Goal: Book appointment/travel/reservation

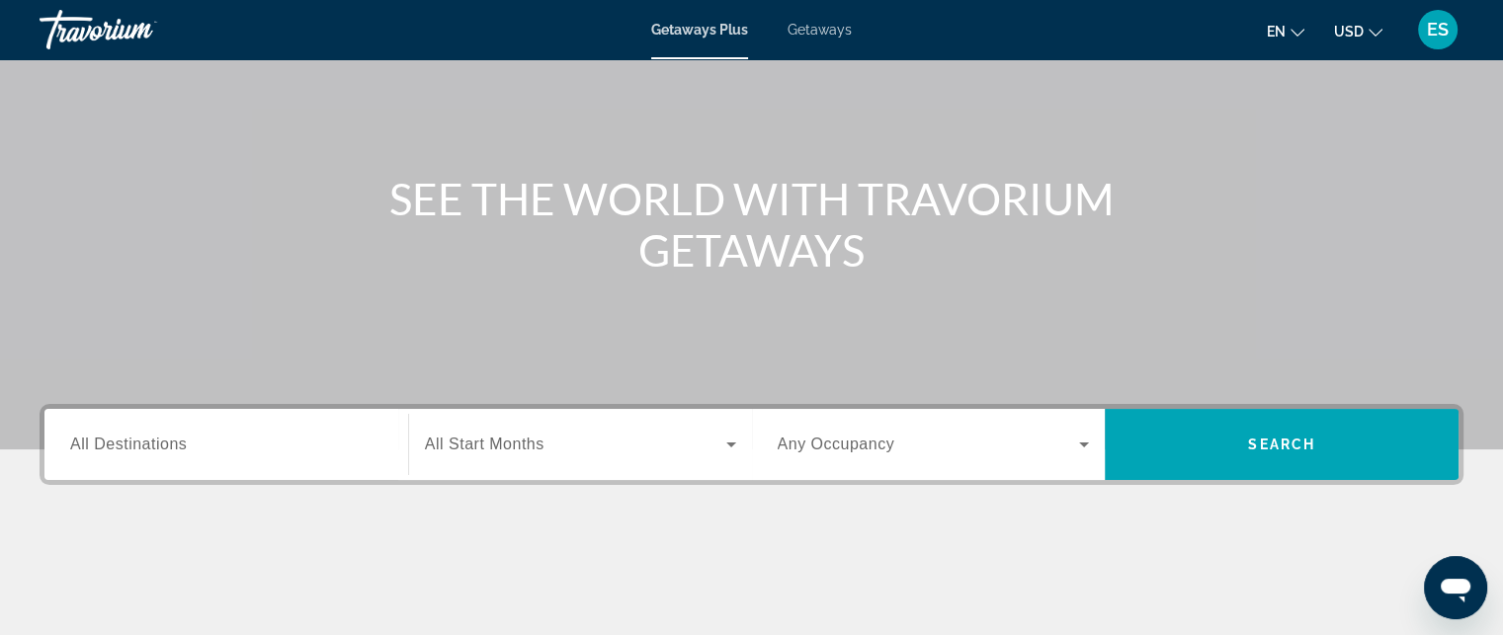
scroll to position [158, 0]
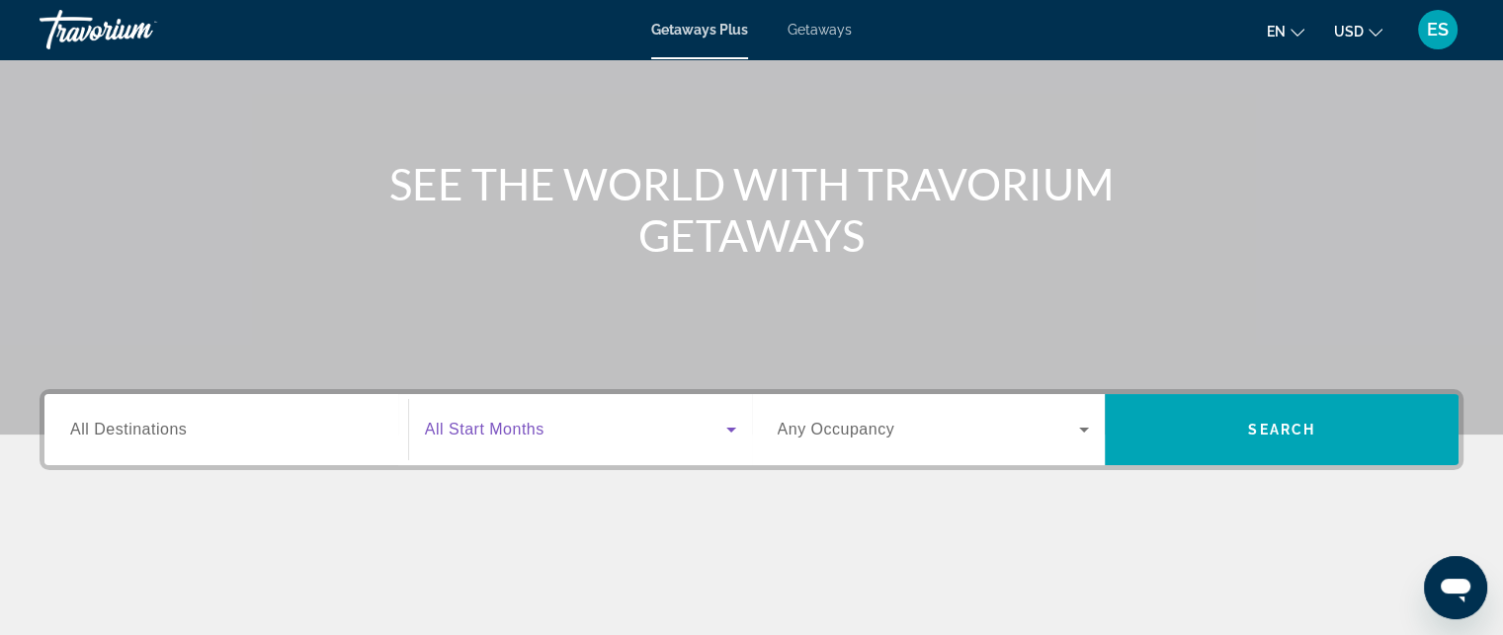
click at [731, 428] on icon "Search widget" at bounding box center [731, 430] width 10 height 5
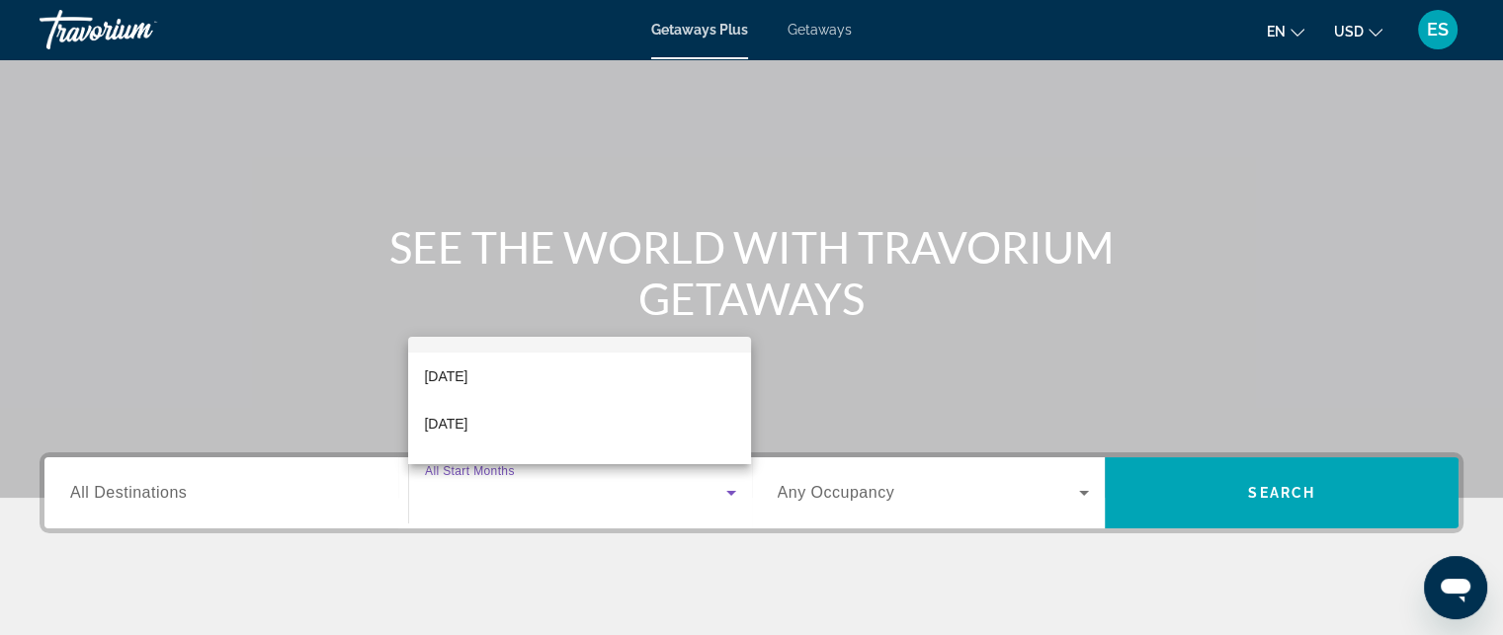
scroll to position [79, 0]
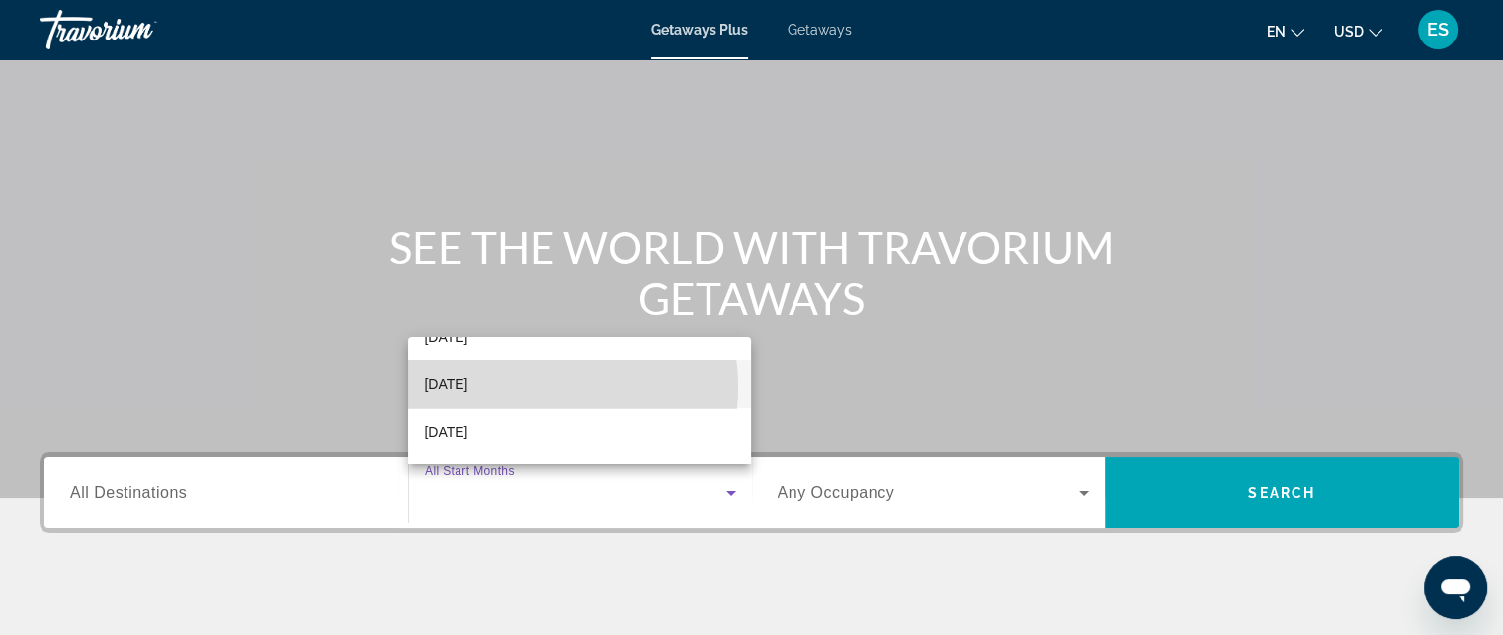
click at [537, 387] on mat-option "[DATE]" at bounding box center [579, 384] width 343 height 47
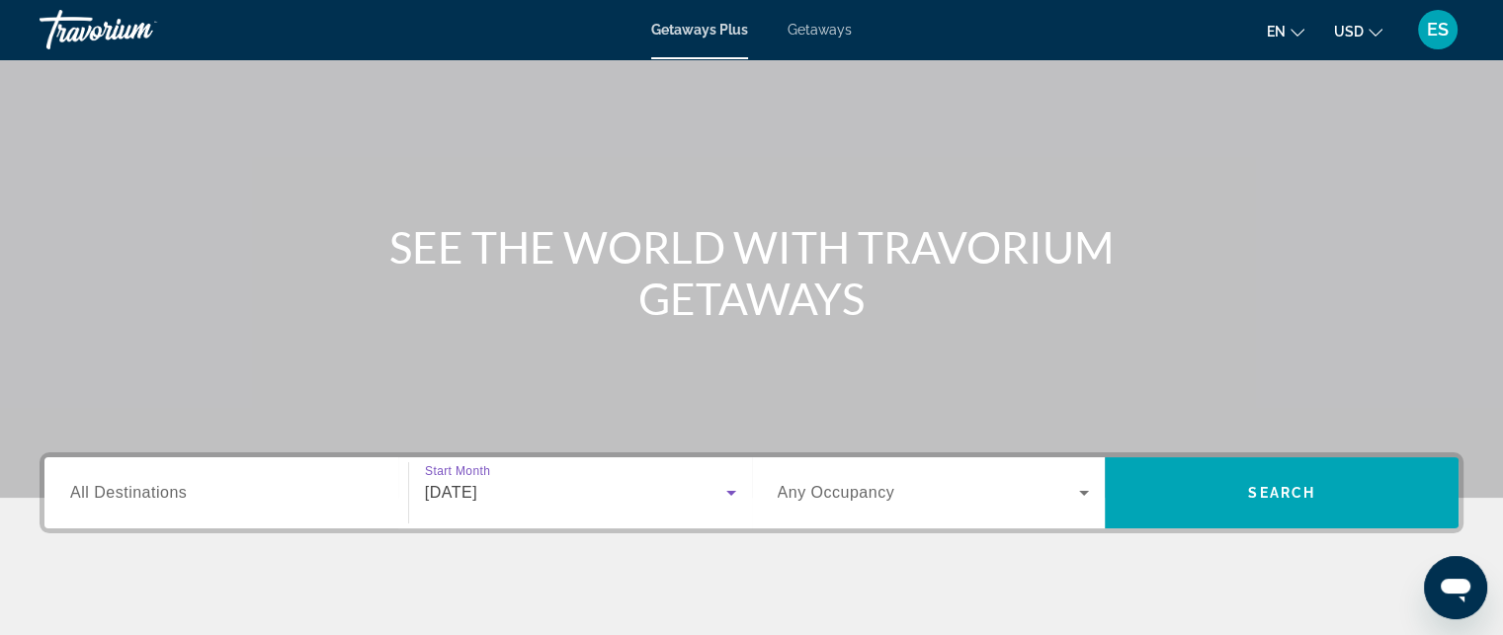
click at [1079, 491] on icon "Search widget" at bounding box center [1084, 493] width 24 height 24
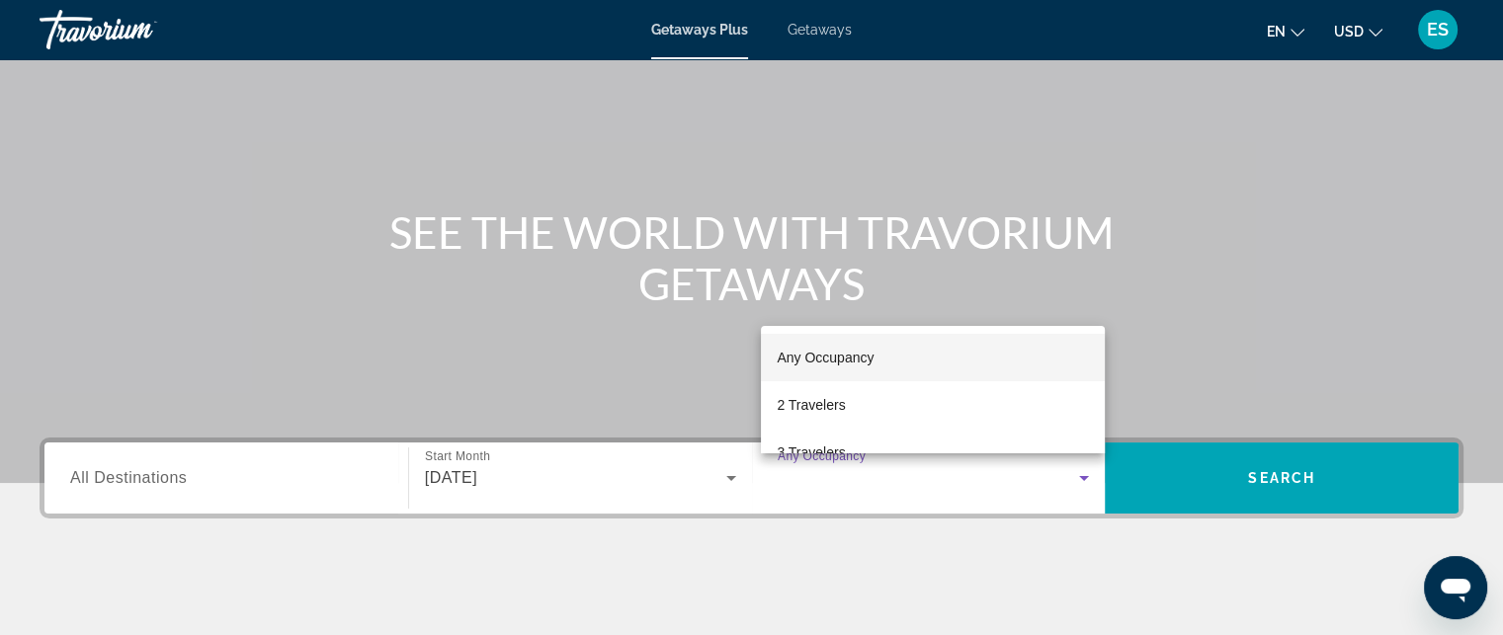
scroll to position [97, 0]
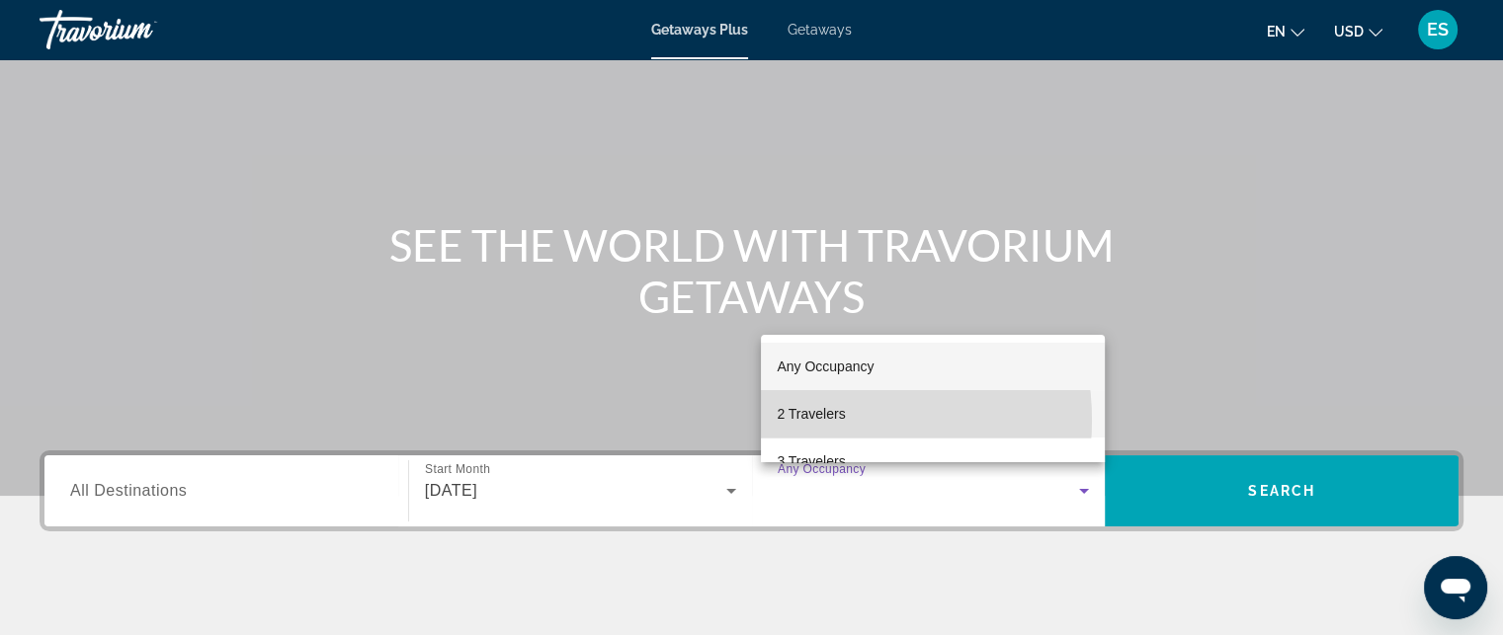
click at [812, 421] on span "2 Travelers" at bounding box center [811, 414] width 68 height 24
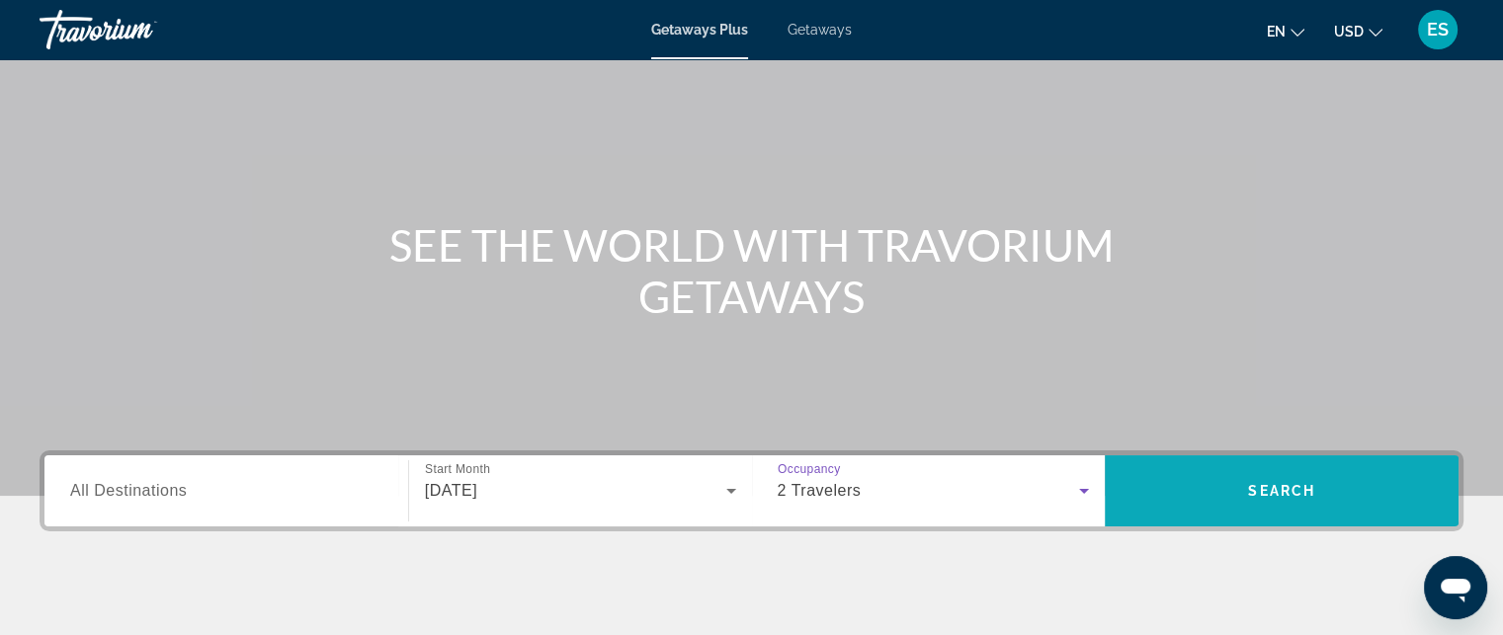
click at [1300, 516] on span "Search widget" at bounding box center [1282, 490] width 354 height 71
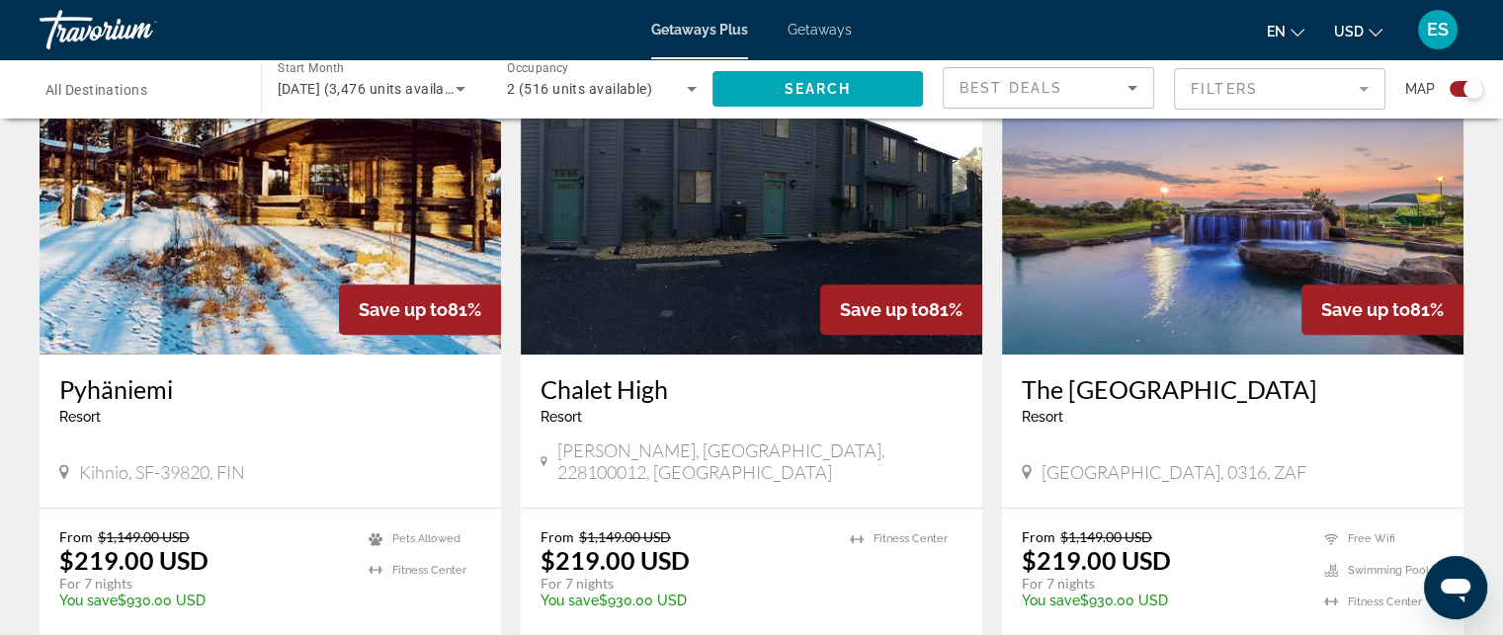
scroll to position [775, 0]
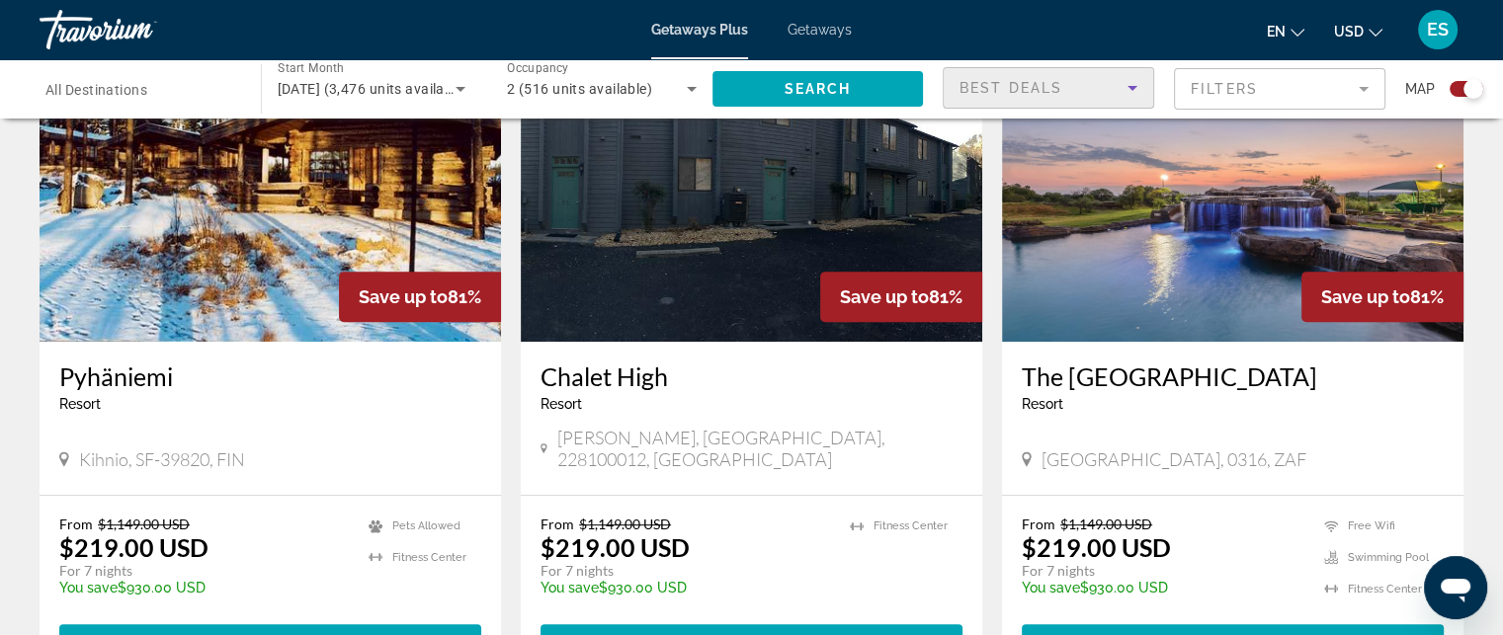
click at [1139, 90] on icon "Sort by" at bounding box center [1132, 88] width 24 height 24
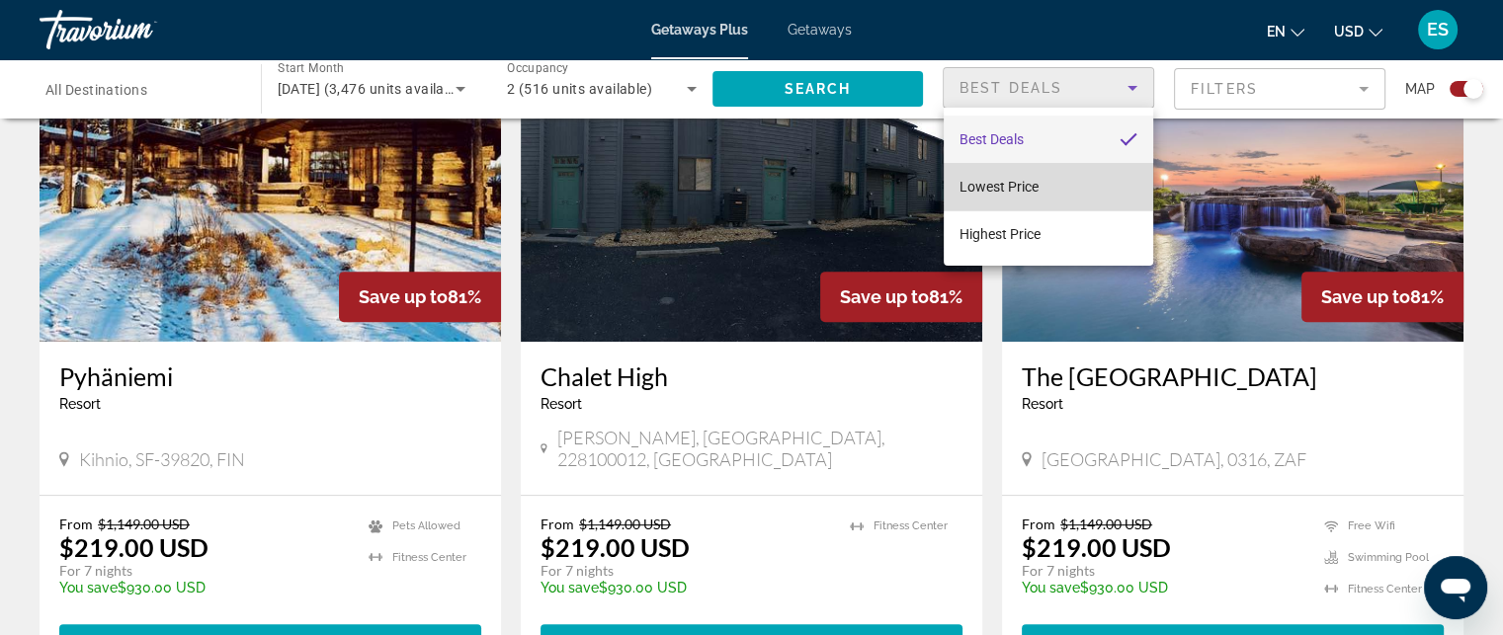
click at [1107, 192] on mat-option "Lowest Price" at bounding box center [1048, 186] width 209 height 47
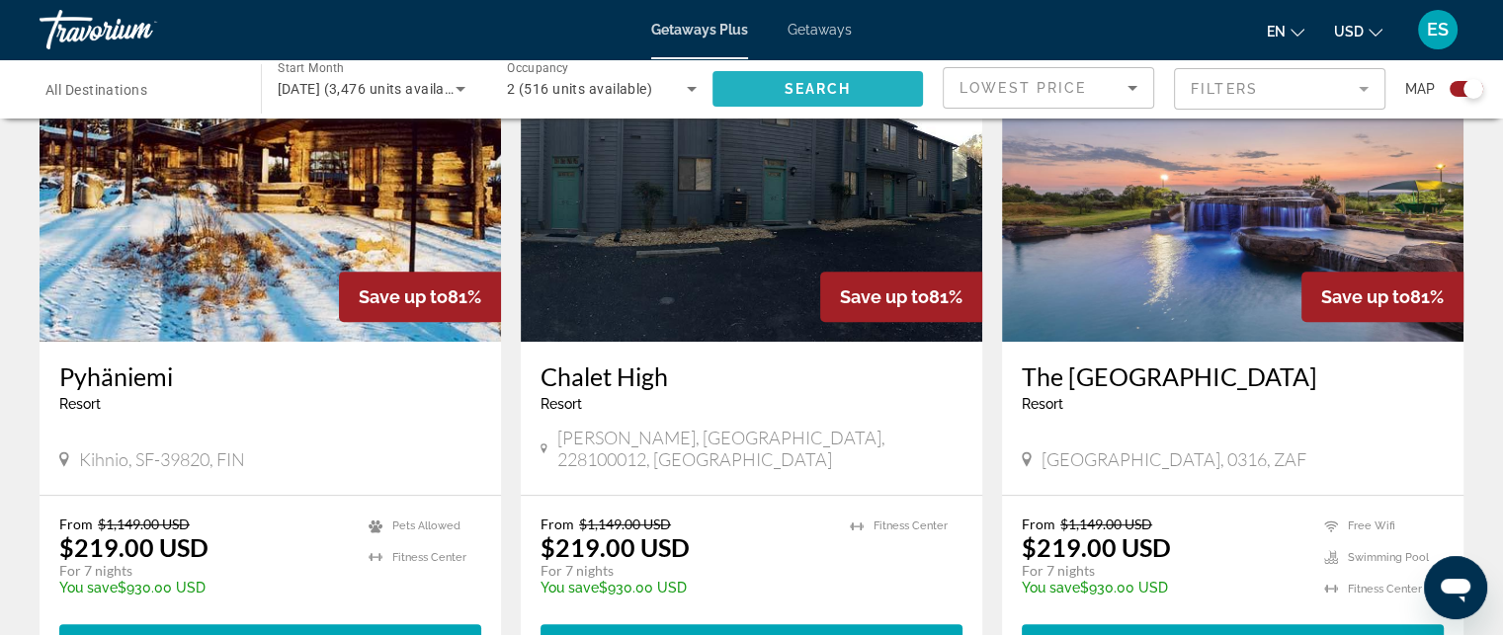
drag, startPoint x: 857, startPoint y: 88, endPoint x: 798, endPoint y: 94, distance: 58.6
click at [798, 94] on span "Search" at bounding box center [816, 89] width 67 height 16
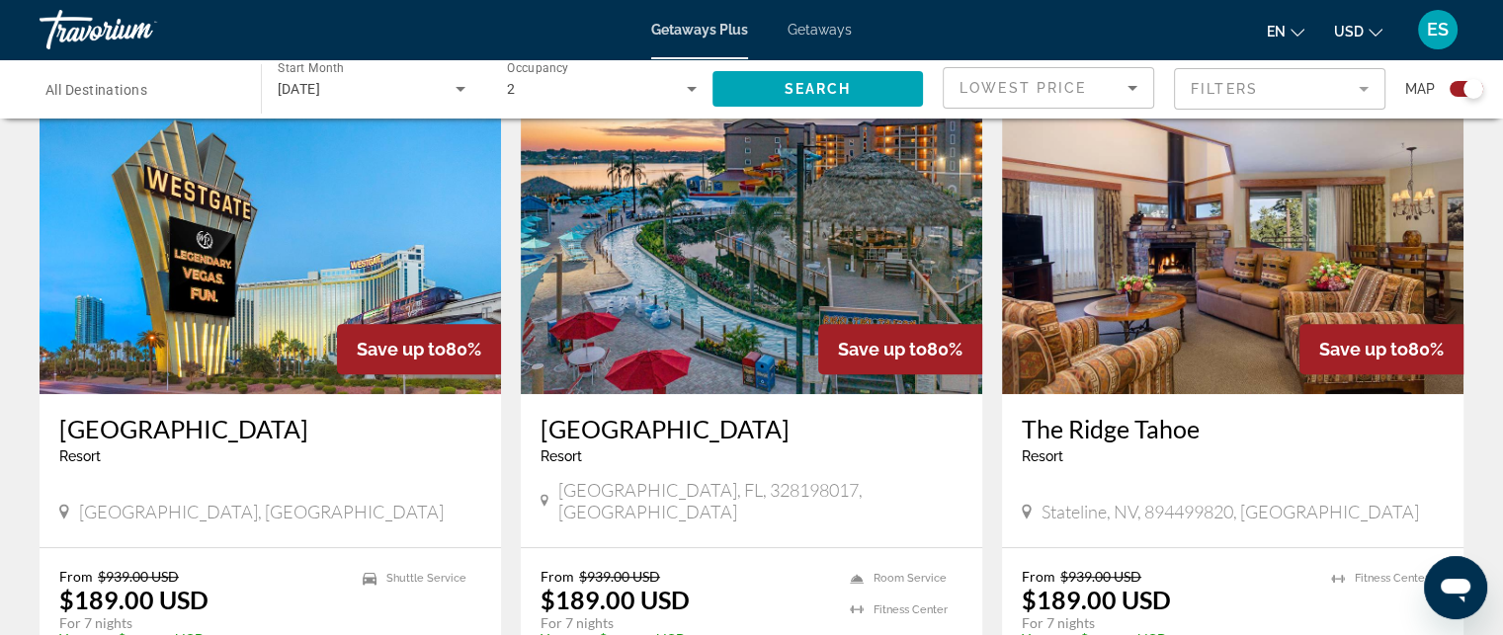
scroll to position [748, 0]
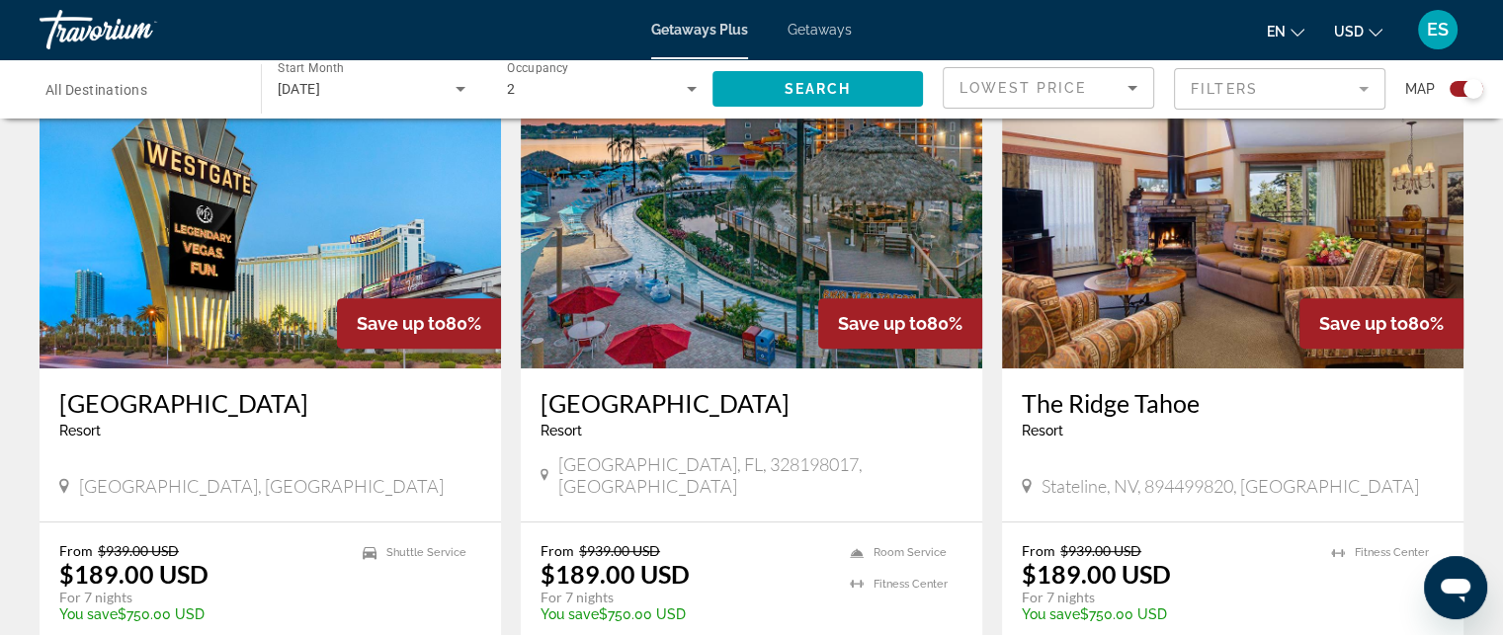
drag, startPoint x: 1511, startPoint y: 627, endPoint x: 1486, endPoint y: 147, distance: 480.8
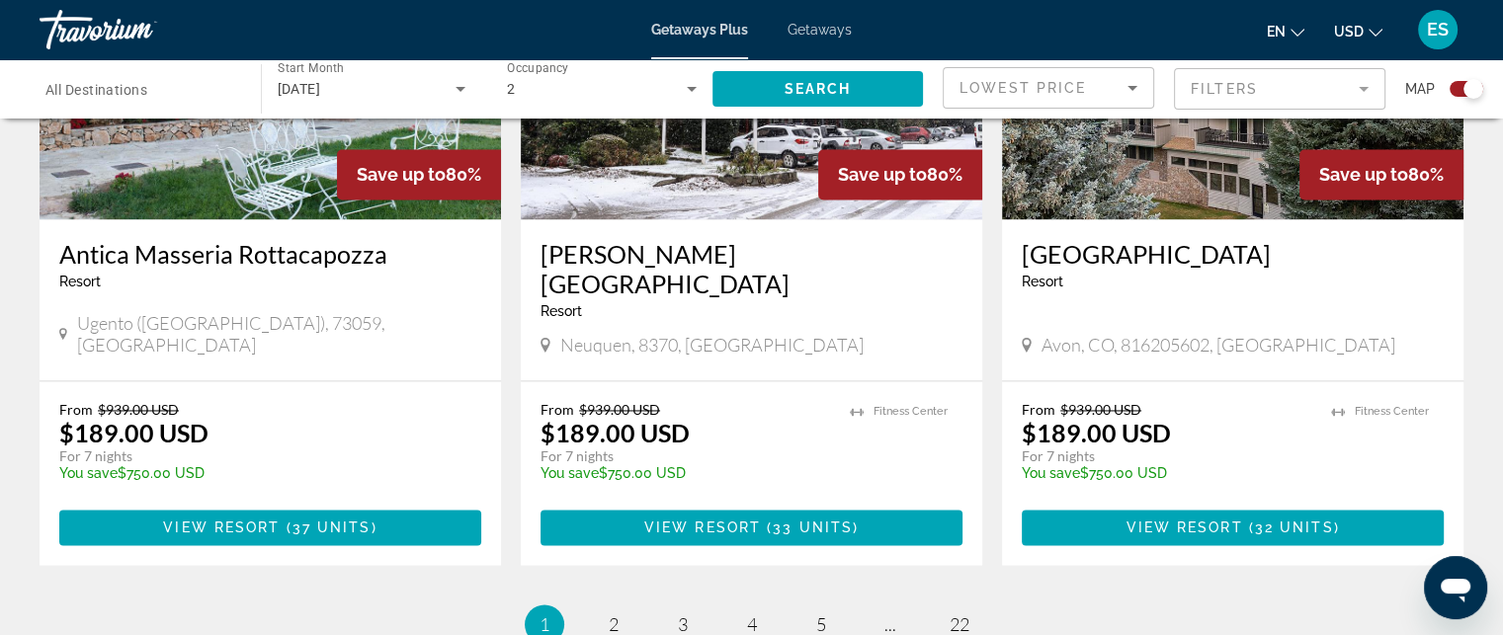
scroll to position [3098, 0]
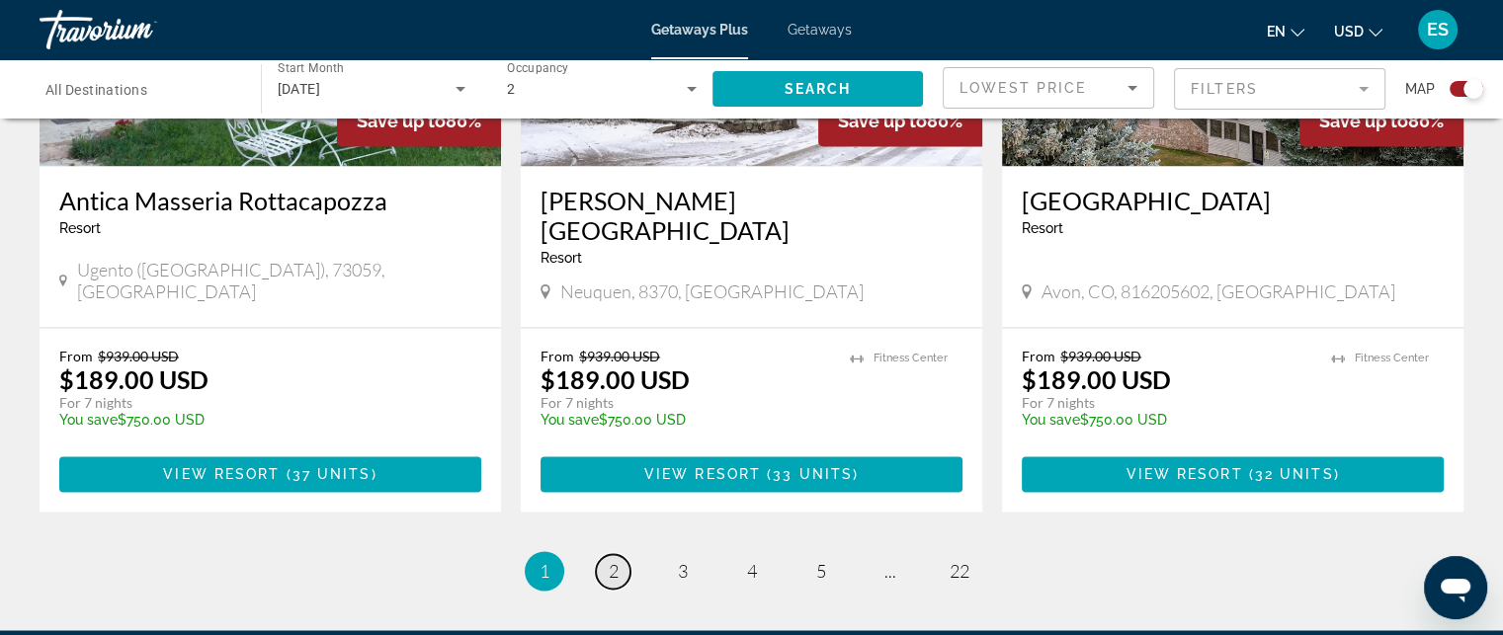
click at [621, 554] on link "page 2" at bounding box center [613, 571] width 35 height 35
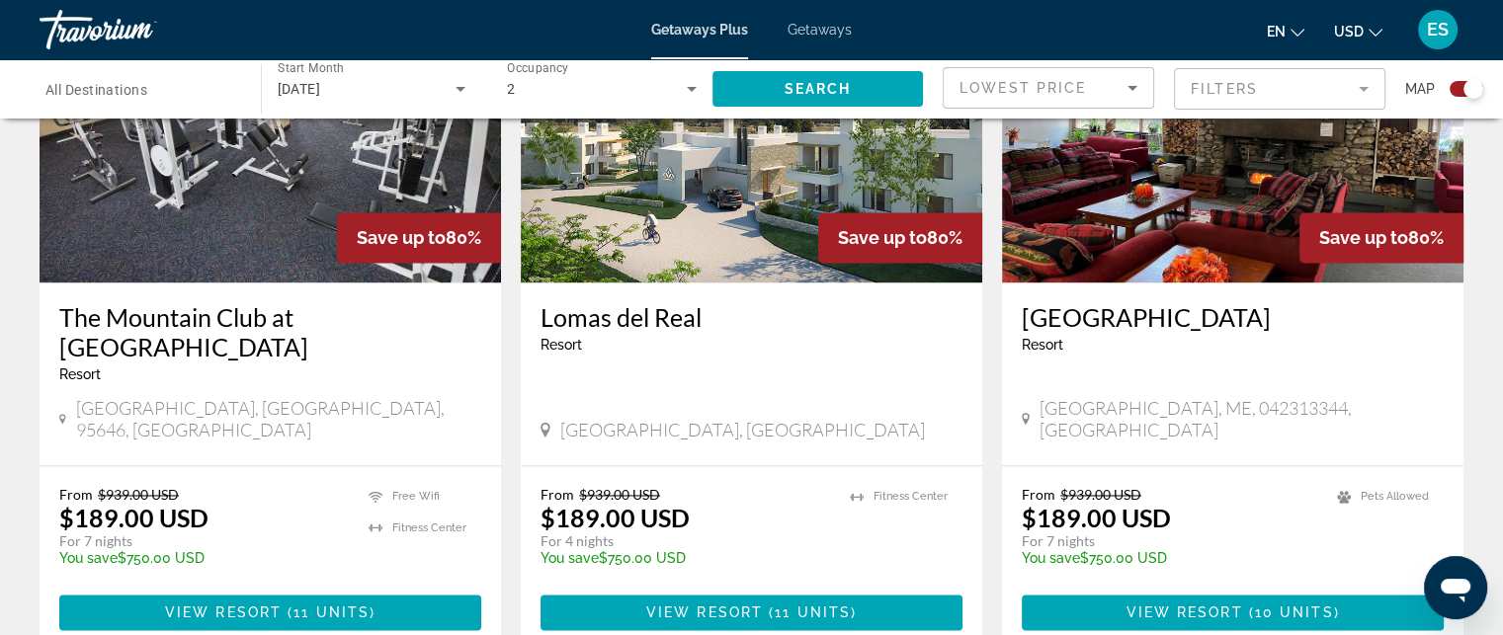
scroll to position [3115, 0]
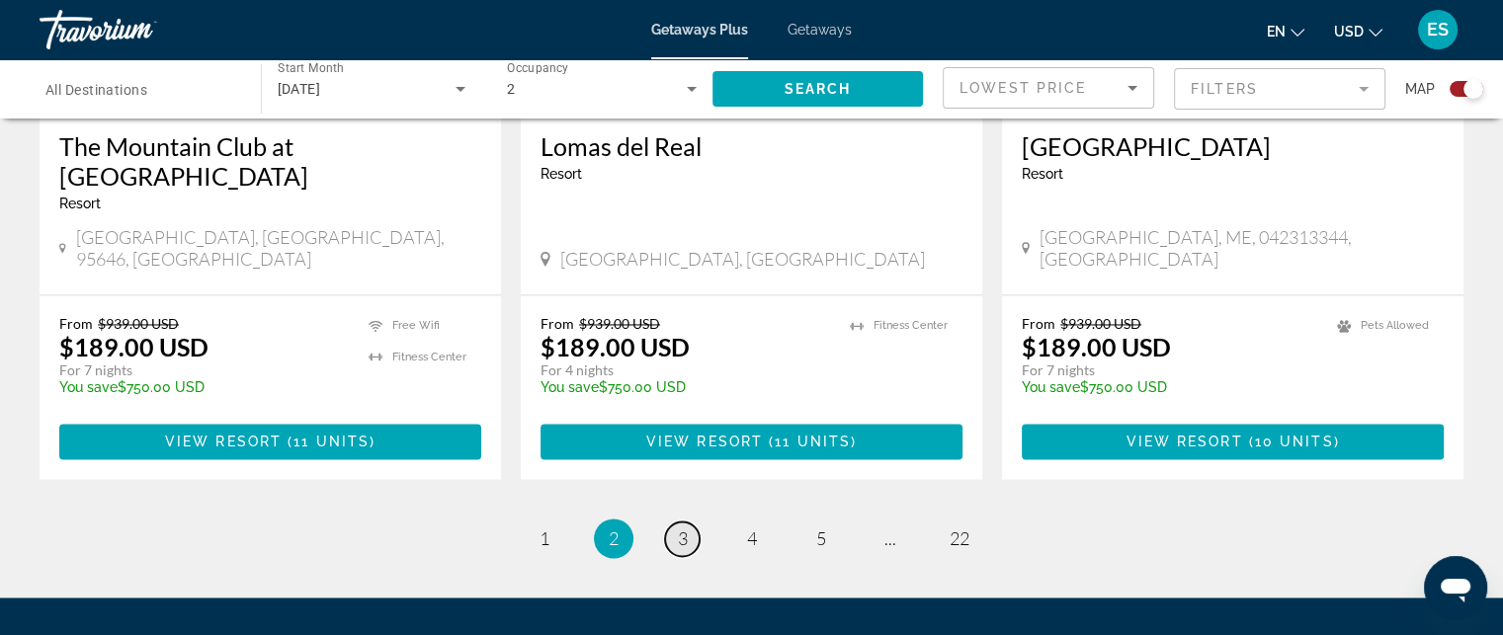
click at [687, 528] on span "3" at bounding box center [683, 539] width 10 height 22
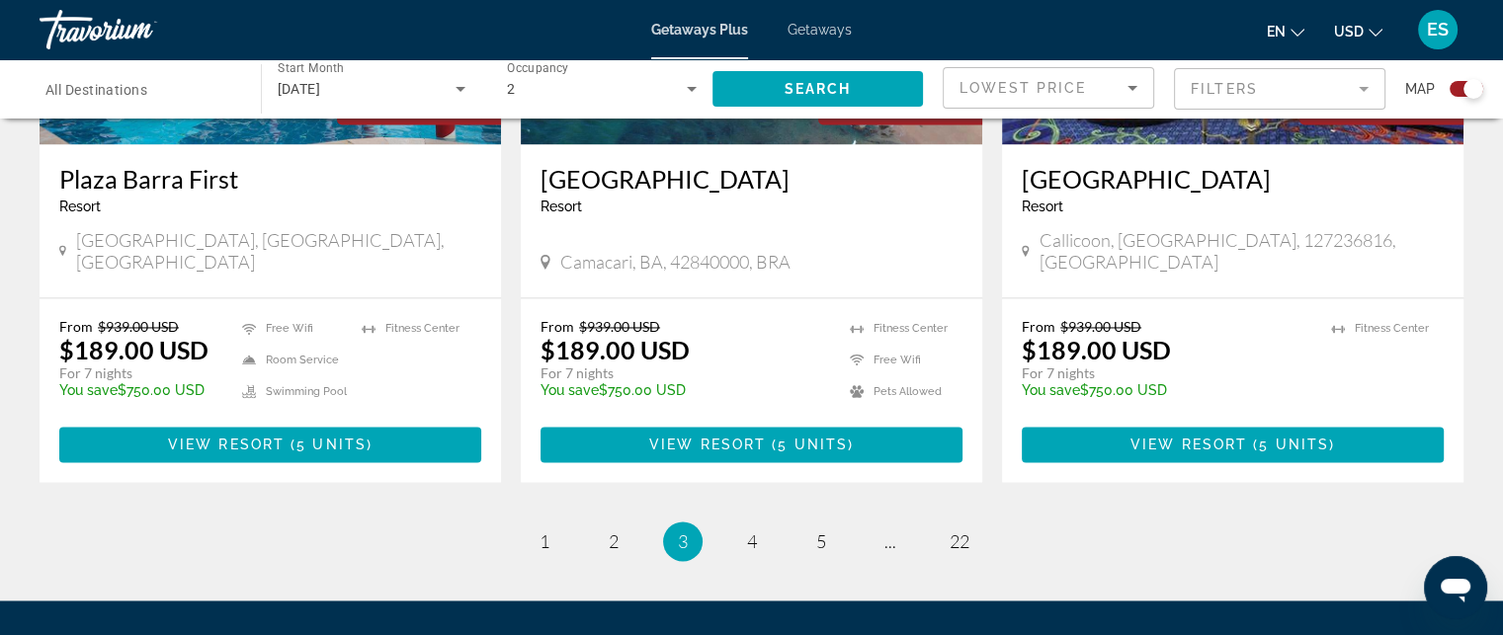
scroll to position [3060, 0]
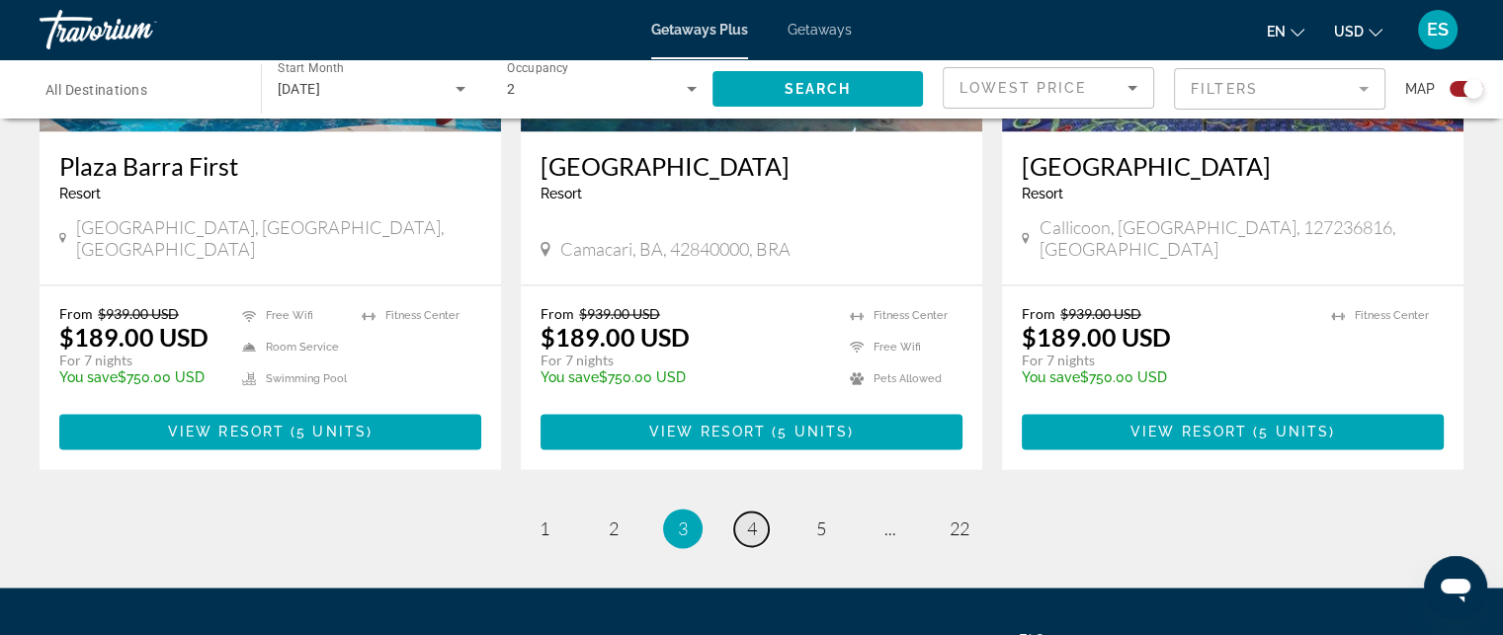
click at [747, 518] on span "4" at bounding box center [752, 529] width 10 height 22
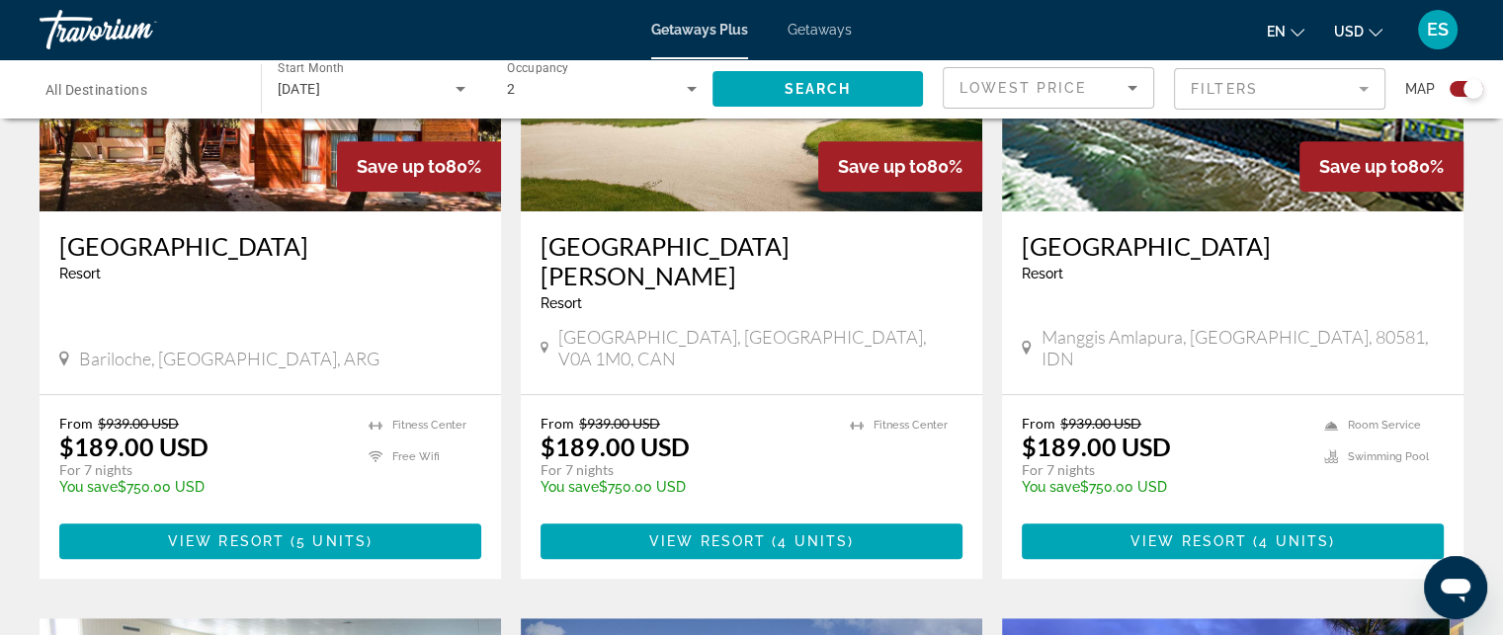
scroll to position [945, 0]
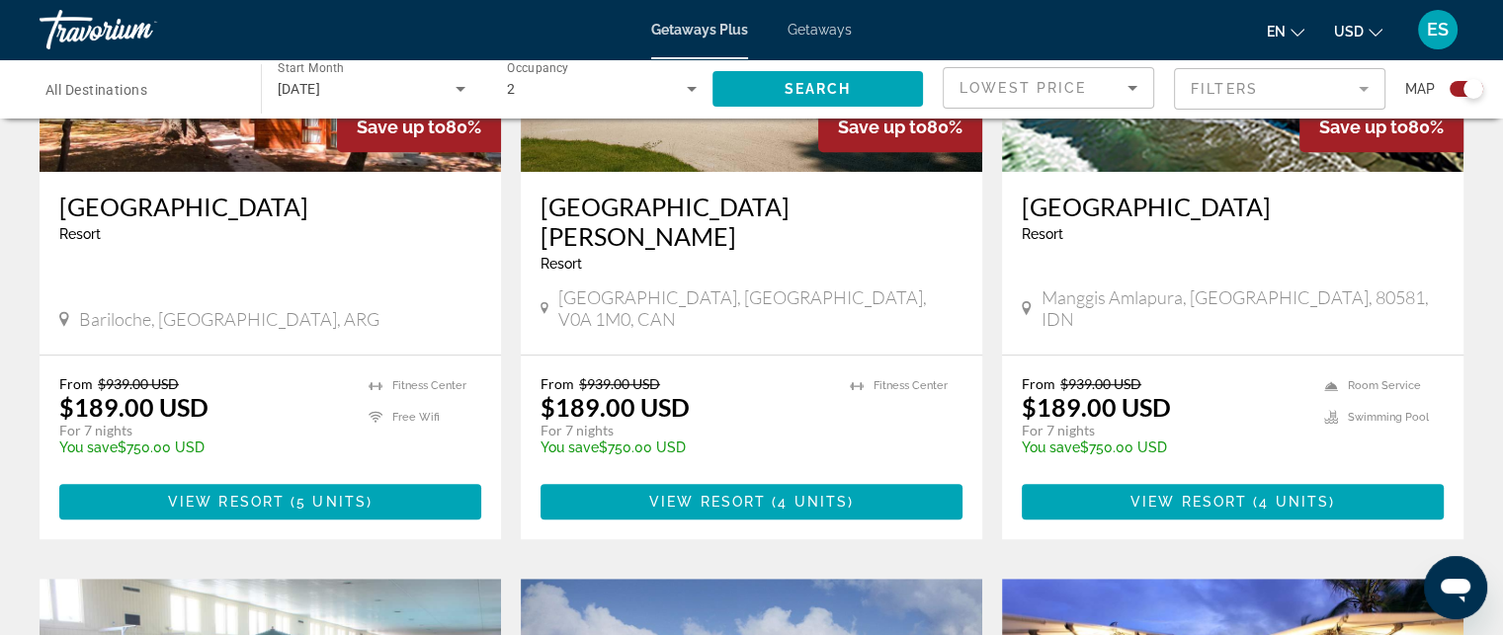
click at [459, 96] on icon "Search widget" at bounding box center [461, 89] width 24 height 24
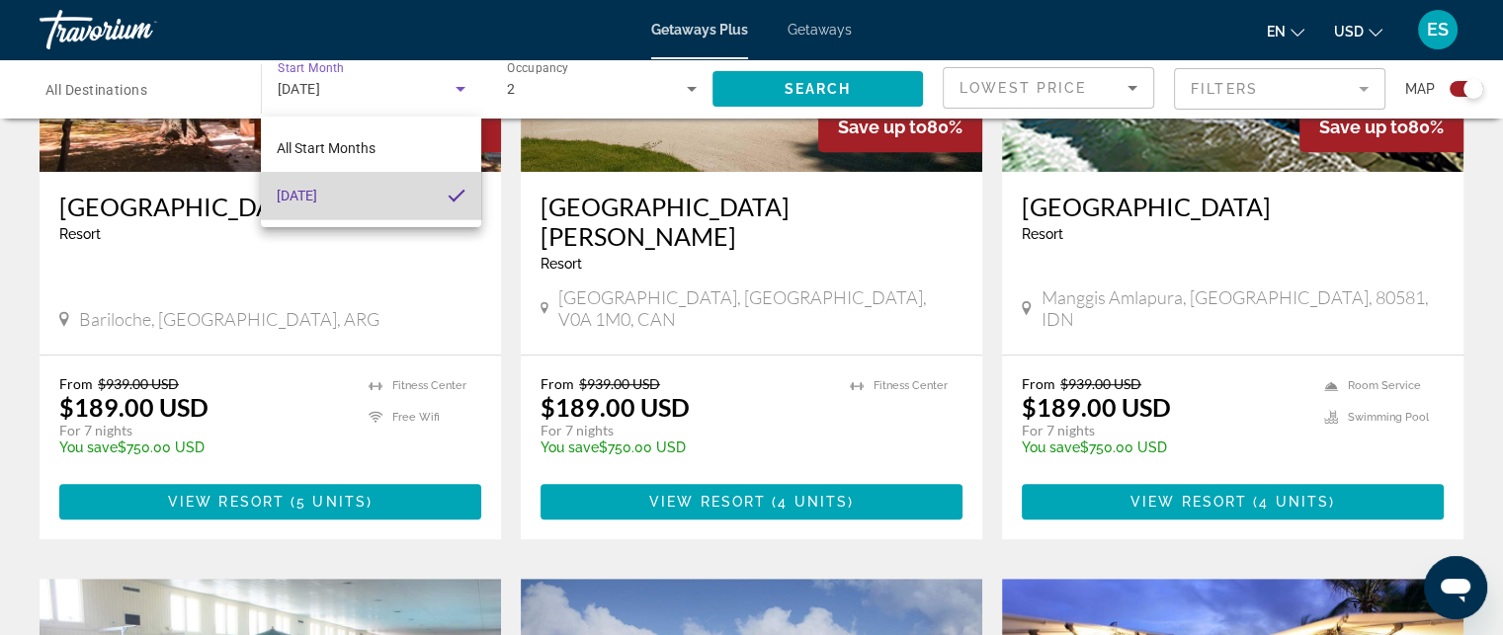
click at [462, 218] on mat-option "[DATE]" at bounding box center [371, 195] width 220 height 47
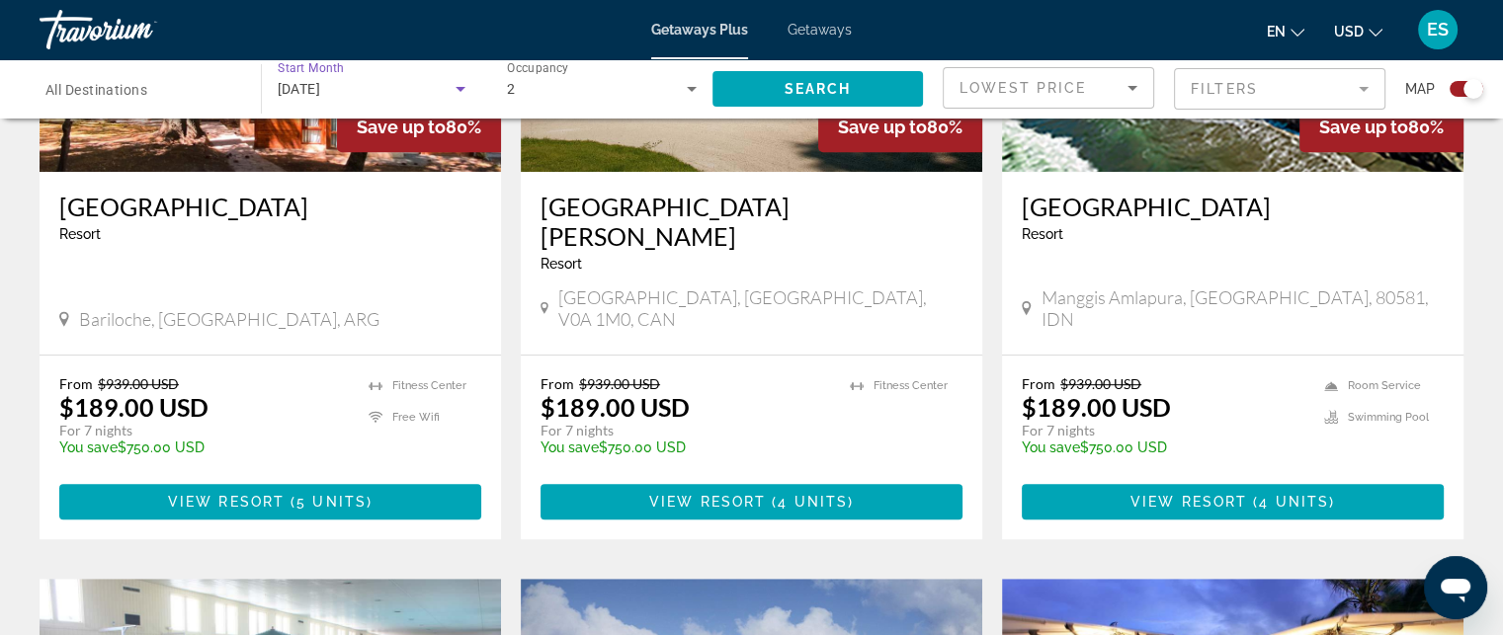
click at [462, 85] on icon "Search widget" at bounding box center [461, 89] width 24 height 24
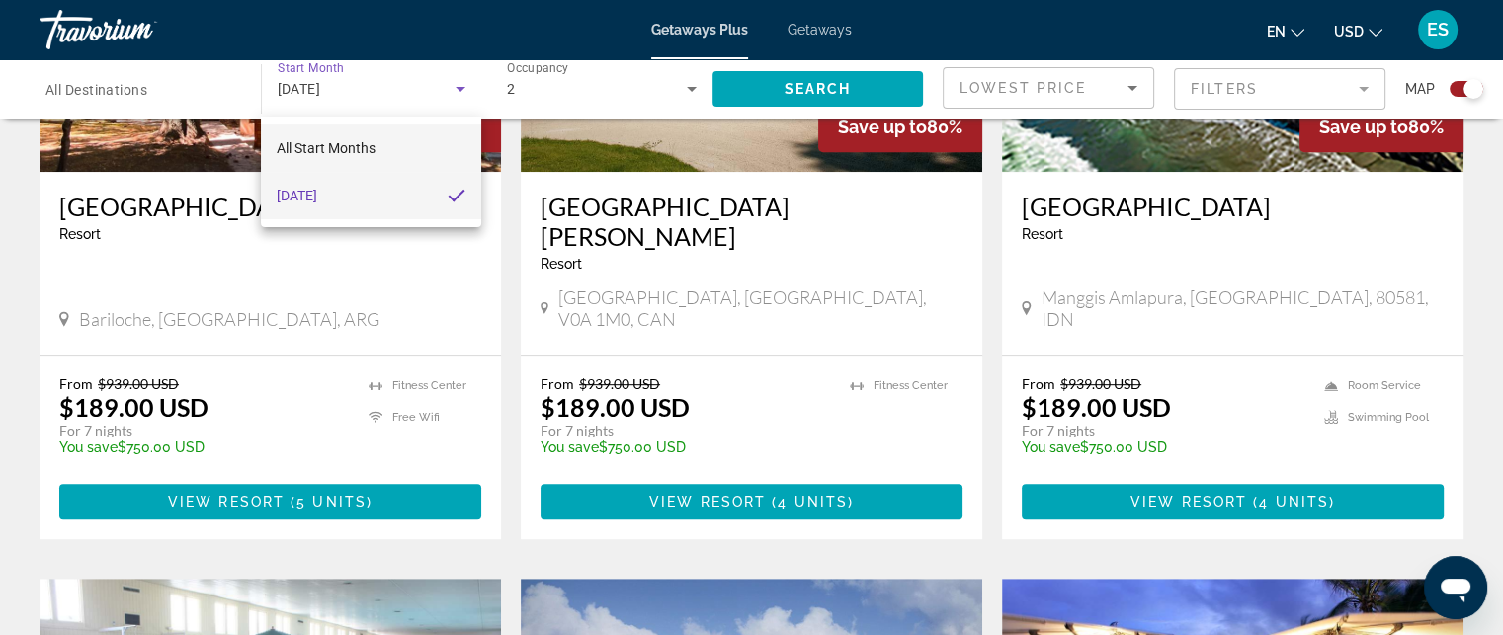
click at [375, 148] on span "All Start Months" at bounding box center [326, 148] width 99 height 16
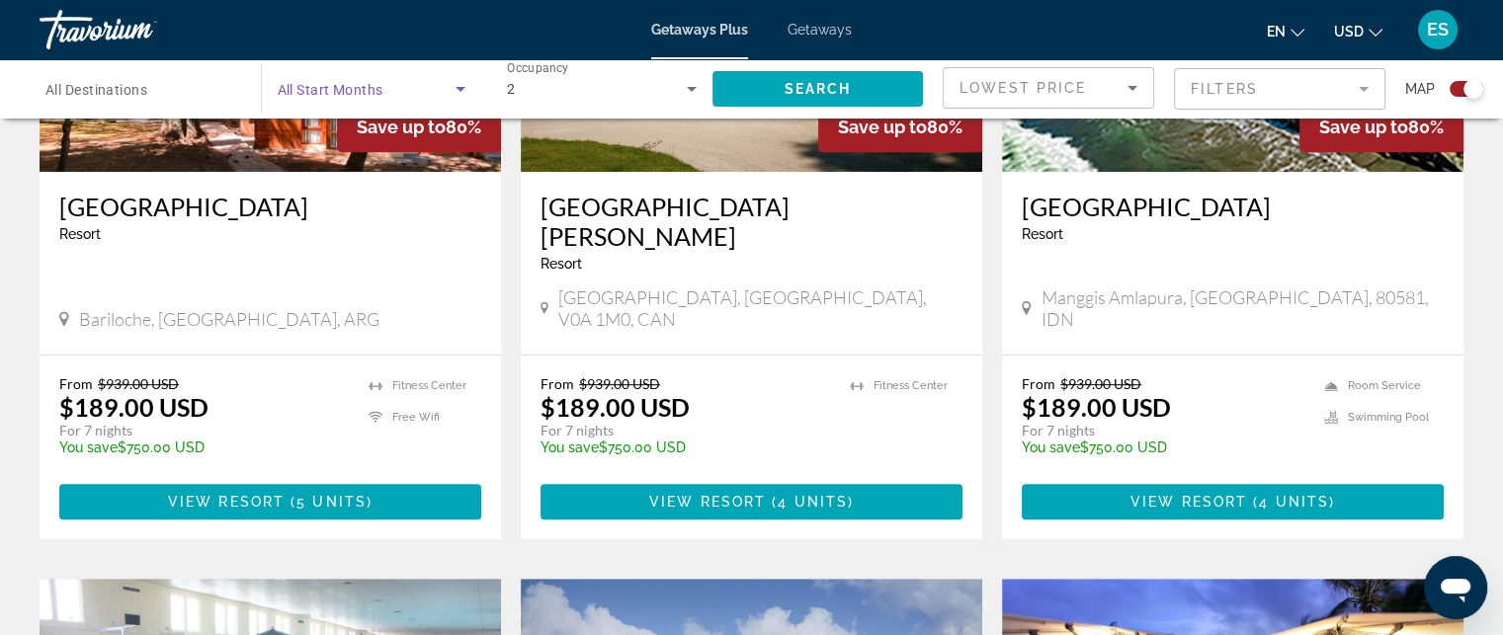
click at [460, 90] on icon "Search widget" at bounding box center [460, 89] width 10 height 5
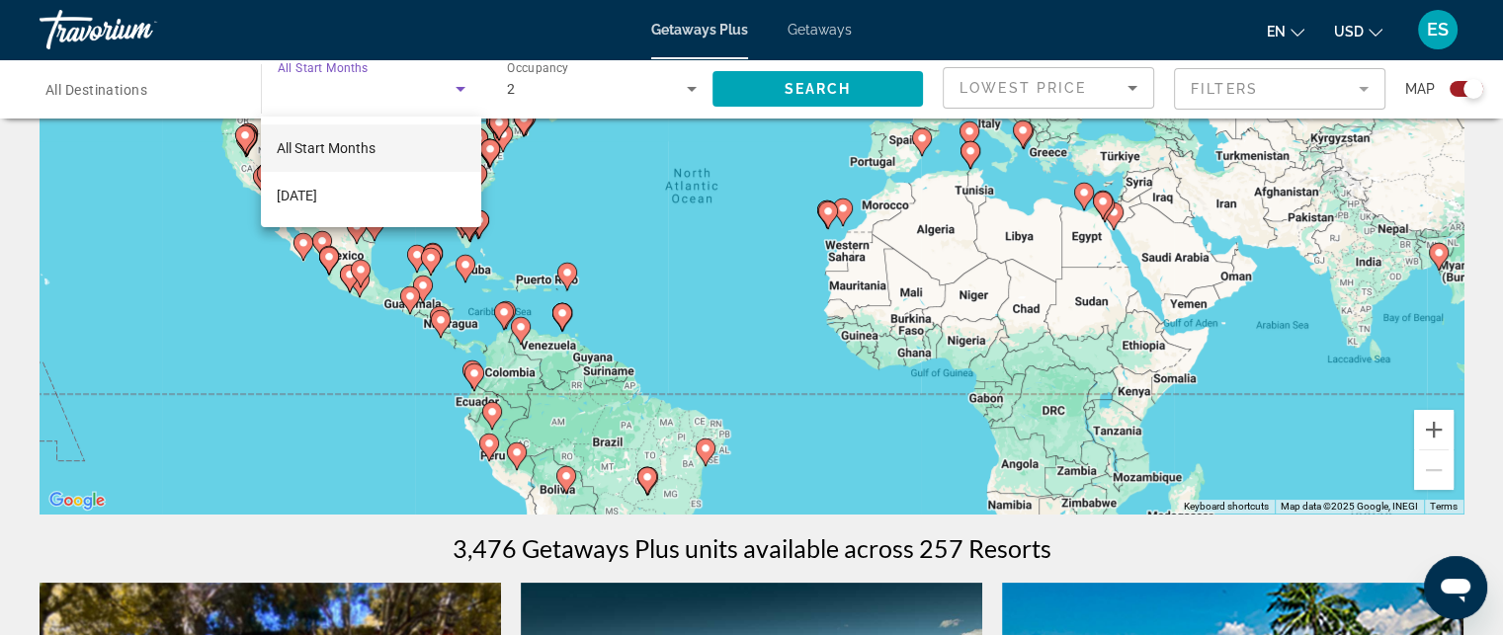
scroll to position [47, 0]
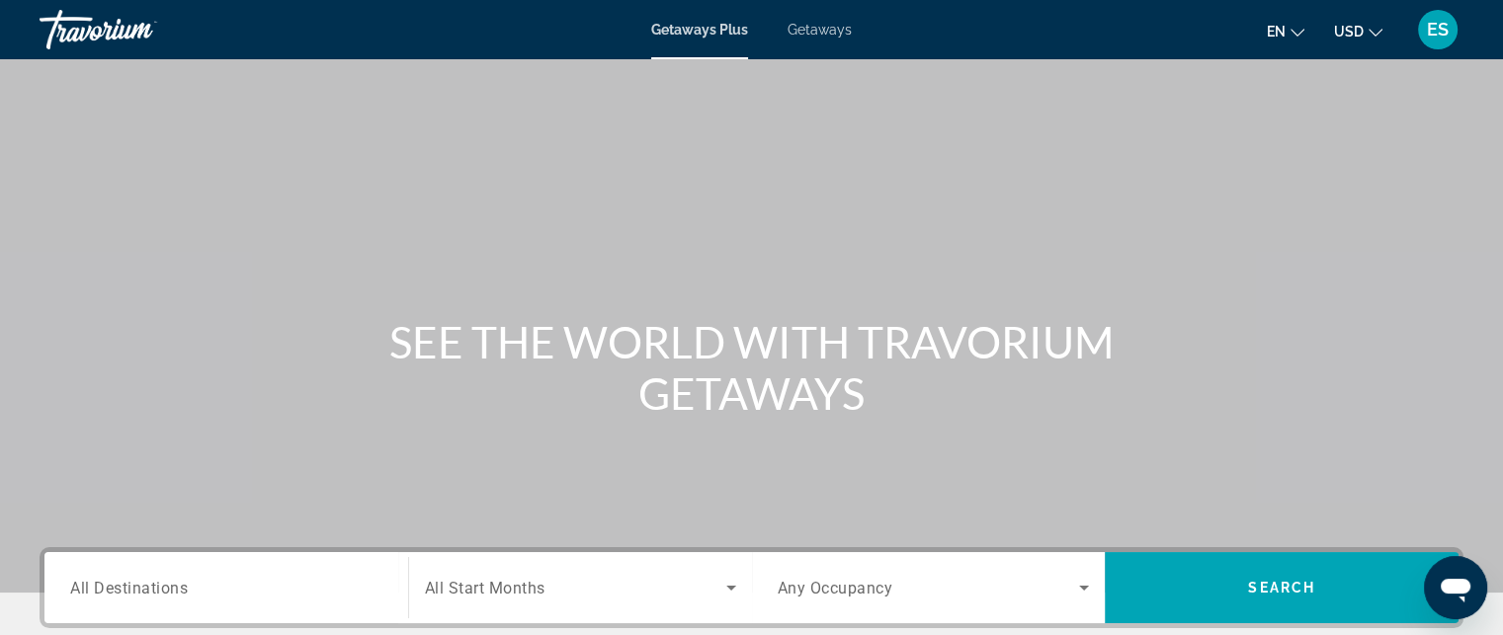
click at [736, 611] on div "Start Month All Start Months" at bounding box center [580, 587] width 343 height 55
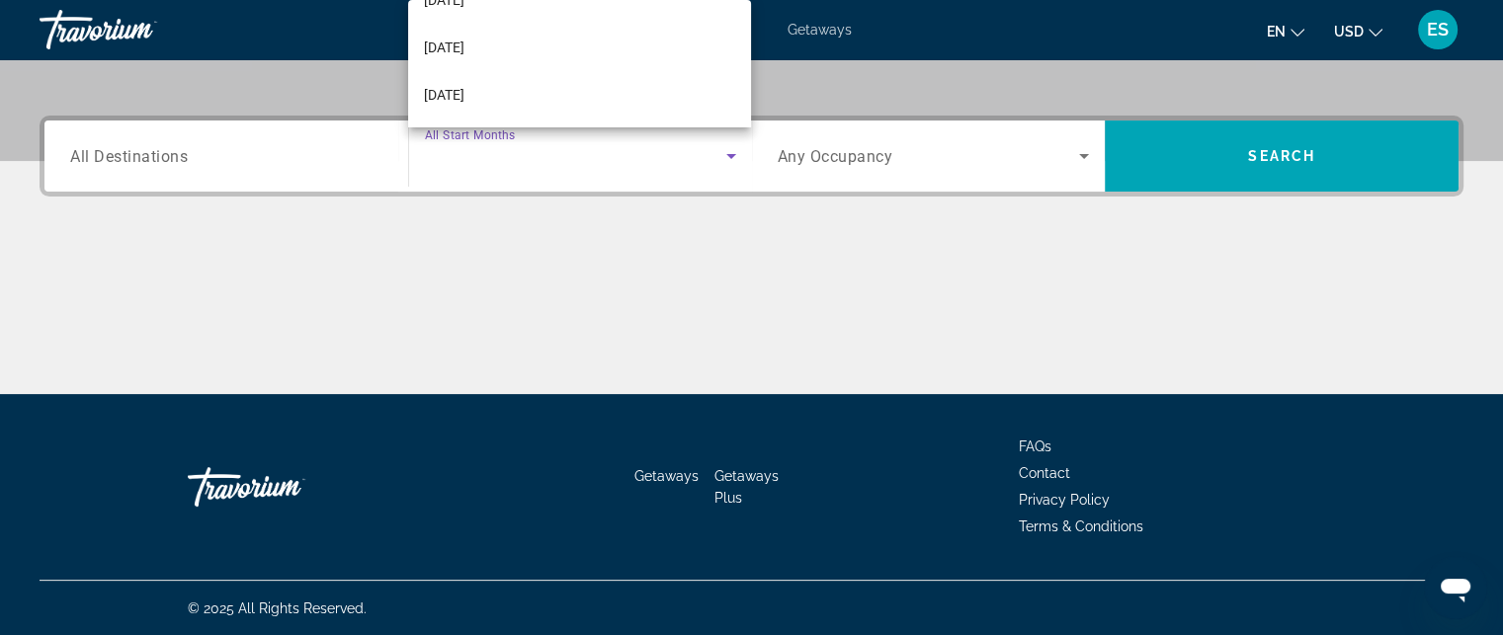
scroll to position [119, 0]
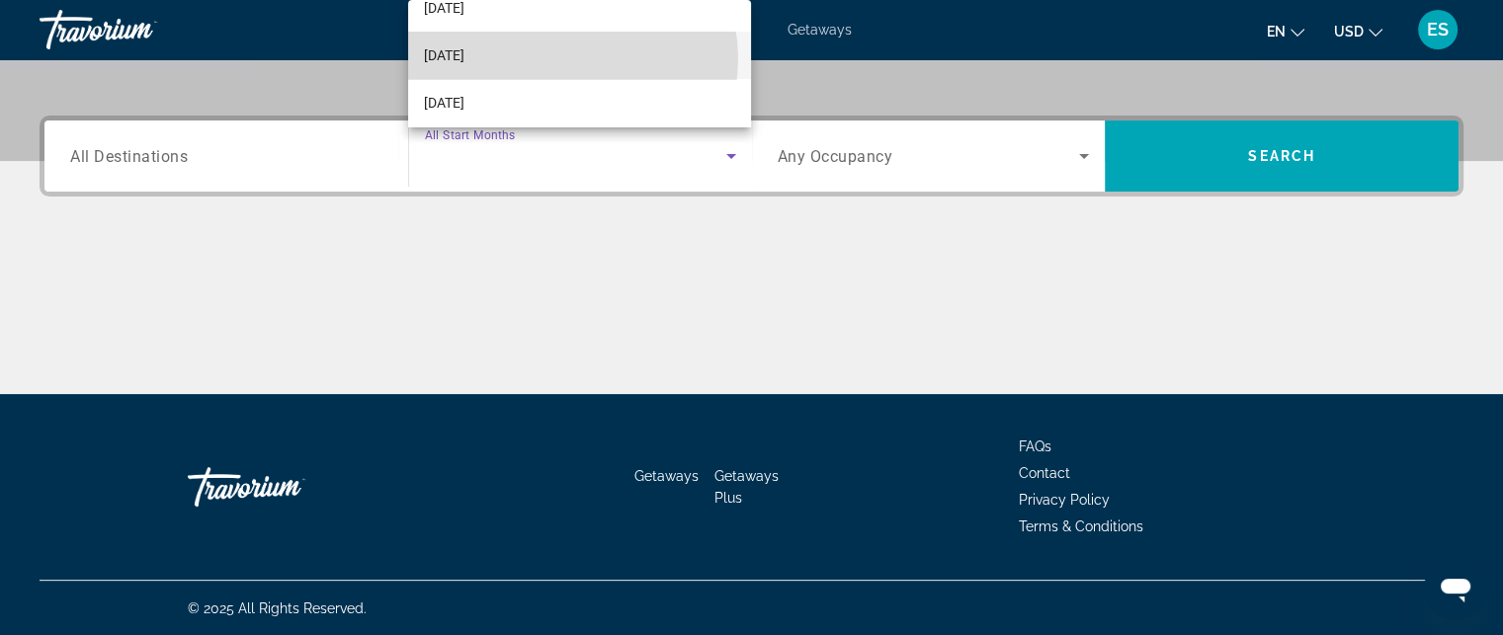
click at [569, 58] on mat-option "[DATE]" at bounding box center [579, 55] width 343 height 47
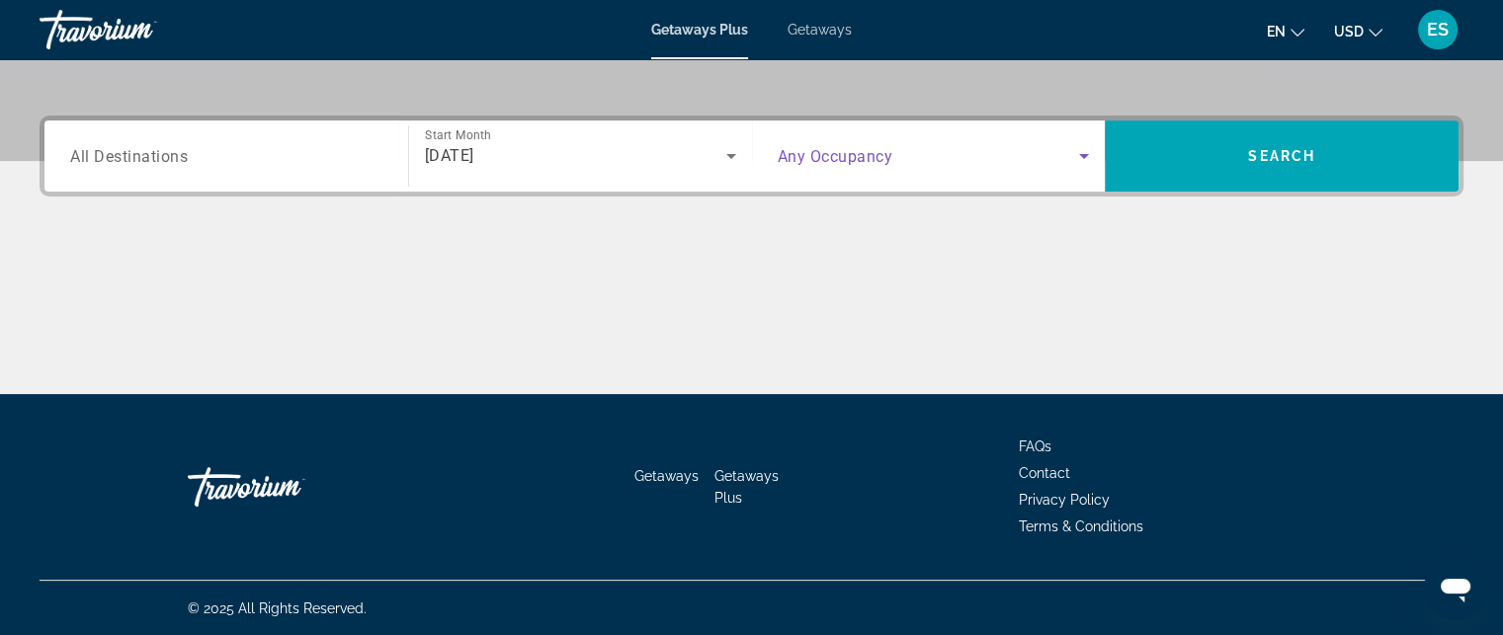
click at [1091, 162] on icon "Search widget" at bounding box center [1084, 156] width 24 height 24
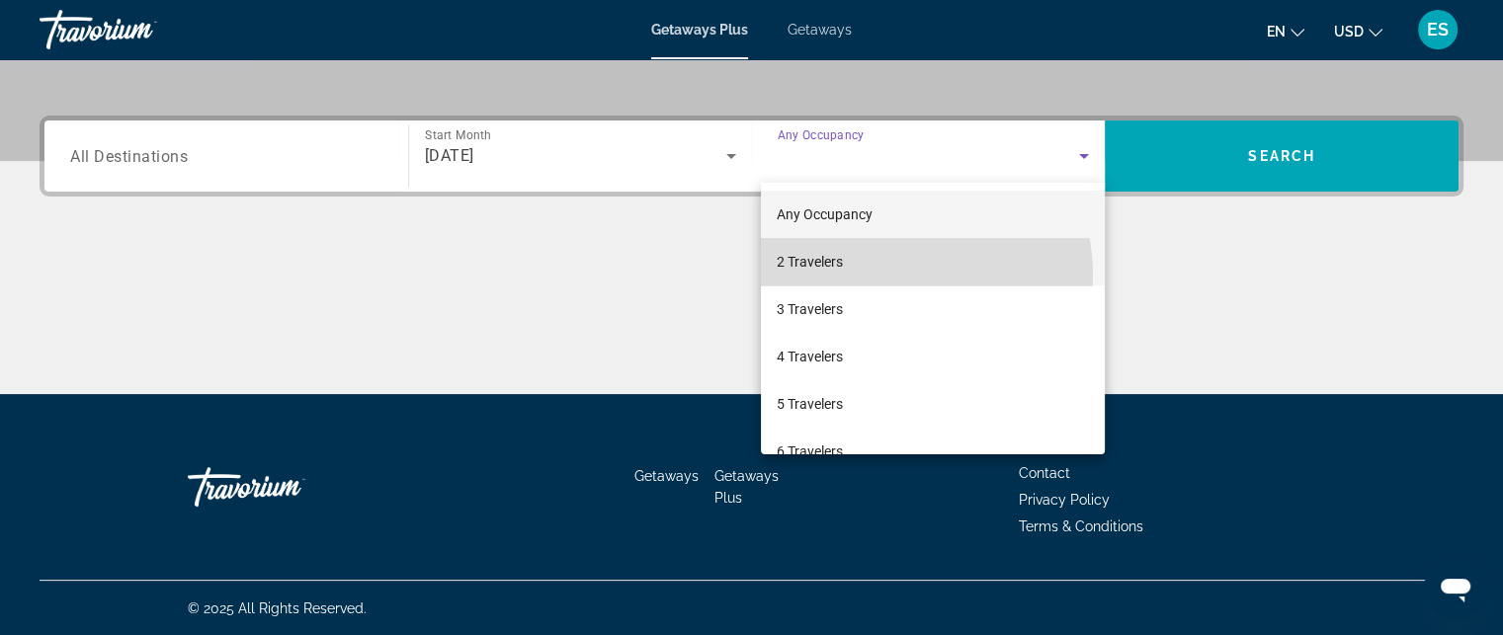
click at [884, 275] on mat-option "2 Travelers" at bounding box center [933, 261] width 344 height 47
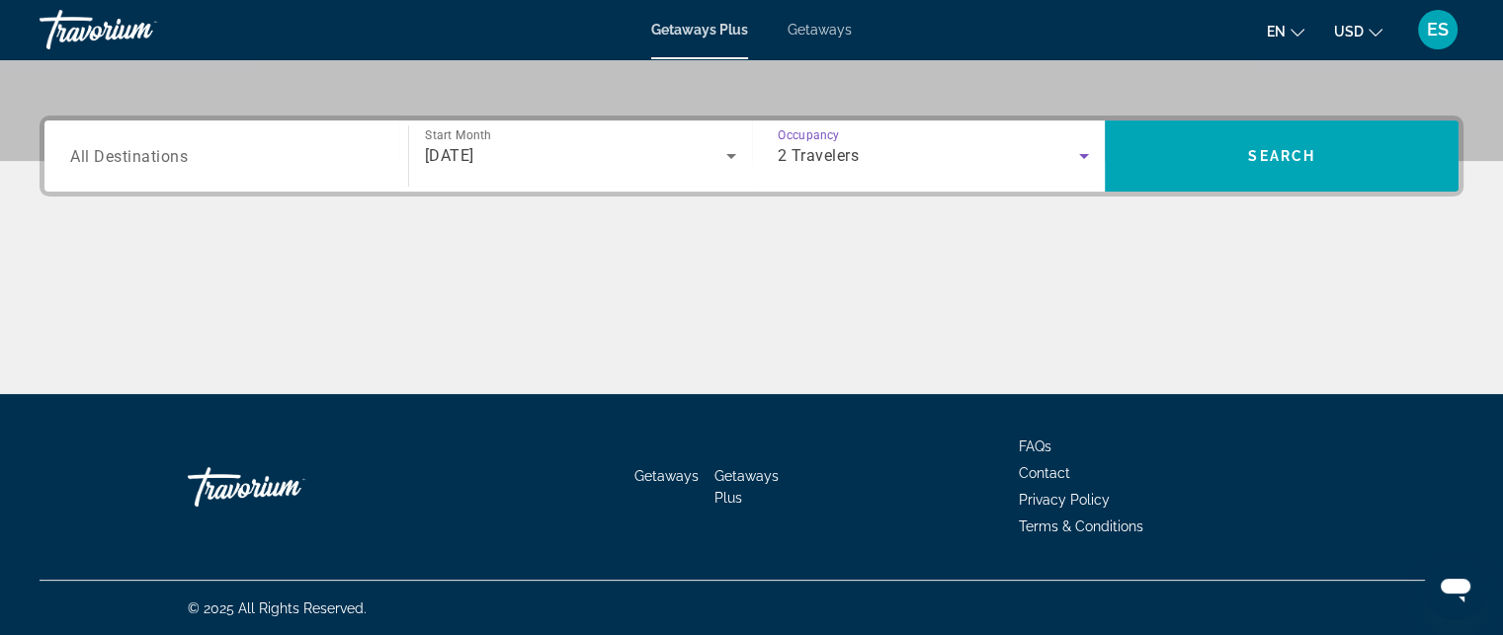
click at [174, 163] on span "All Destinations" at bounding box center [129, 155] width 118 height 19
click at [174, 163] on input "Destination All Destinations" at bounding box center [226, 157] width 312 height 24
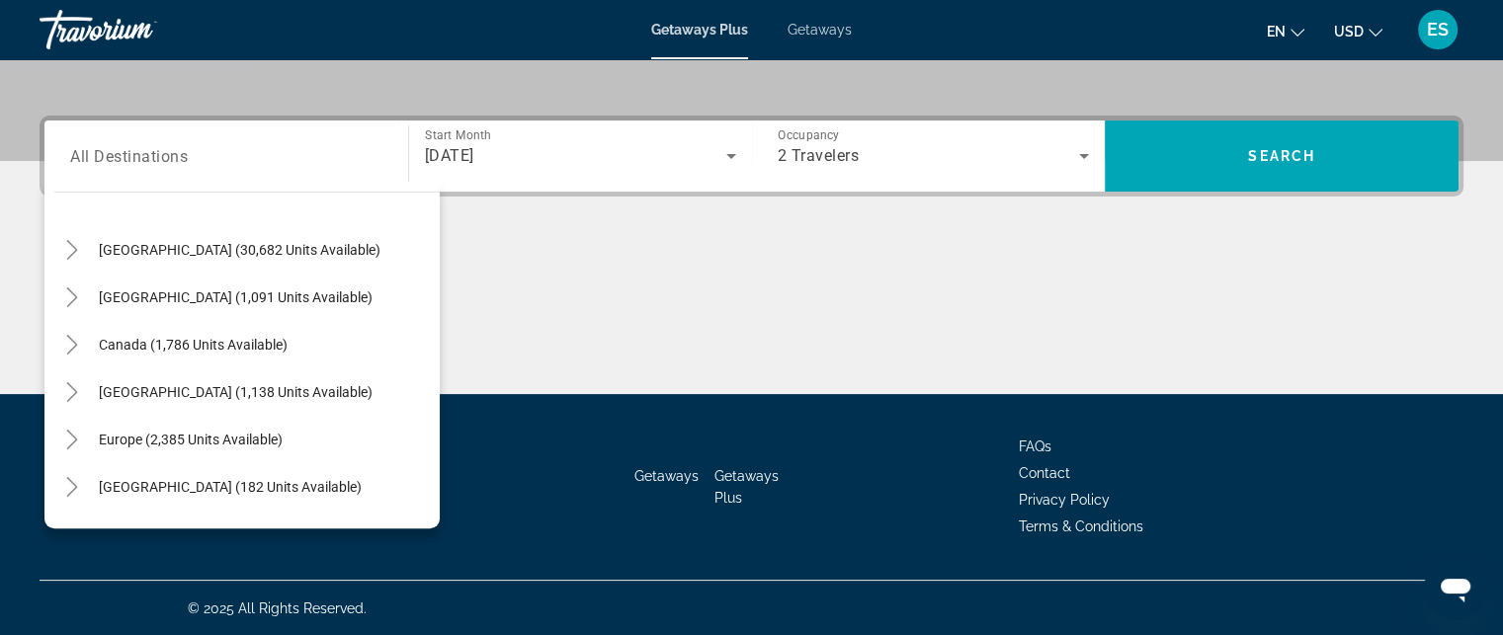
scroll to position [43, 0]
drag, startPoint x: 309, startPoint y: 255, endPoint x: 239, endPoint y: 254, distance: 70.2
click at [239, 254] on span "[GEOGRAPHIC_DATA] (30,682 units available)" at bounding box center [240, 250] width 282 height 16
type input "**********"
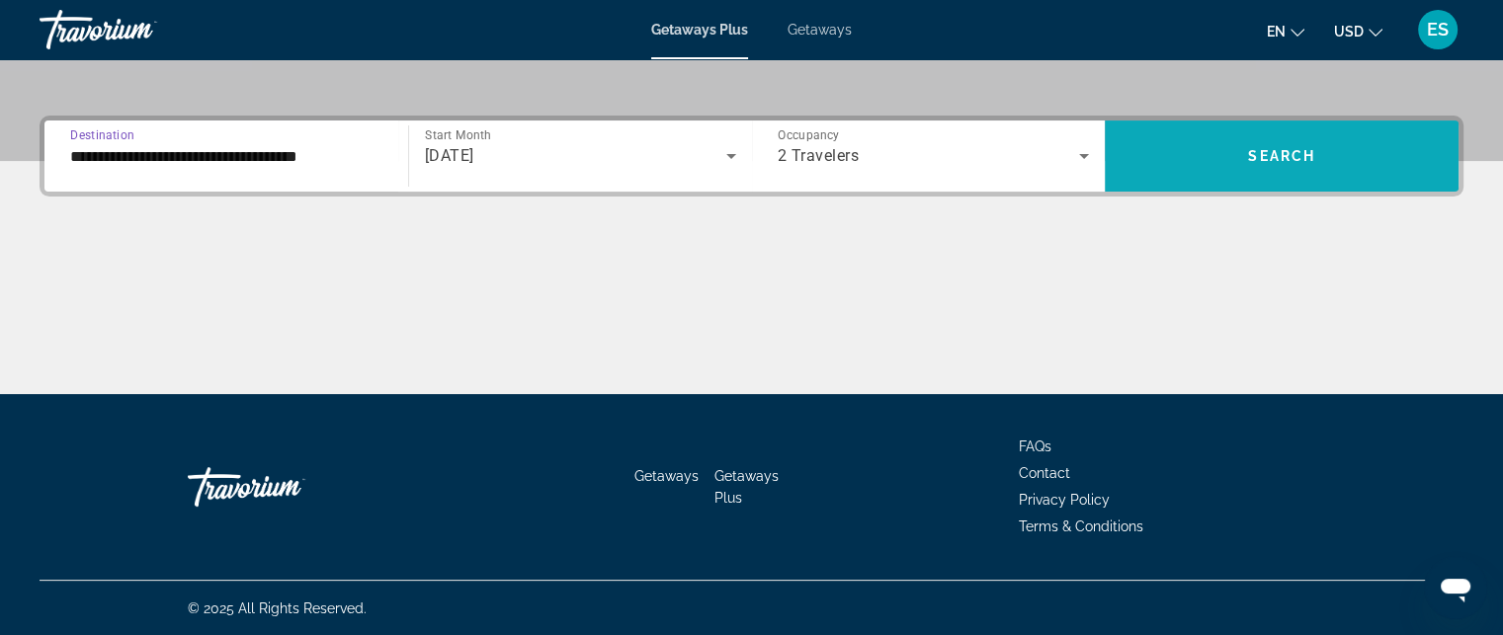
click at [1273, 132] on span "Search widget" at bounding box center [1282, 155] width 354 height 47
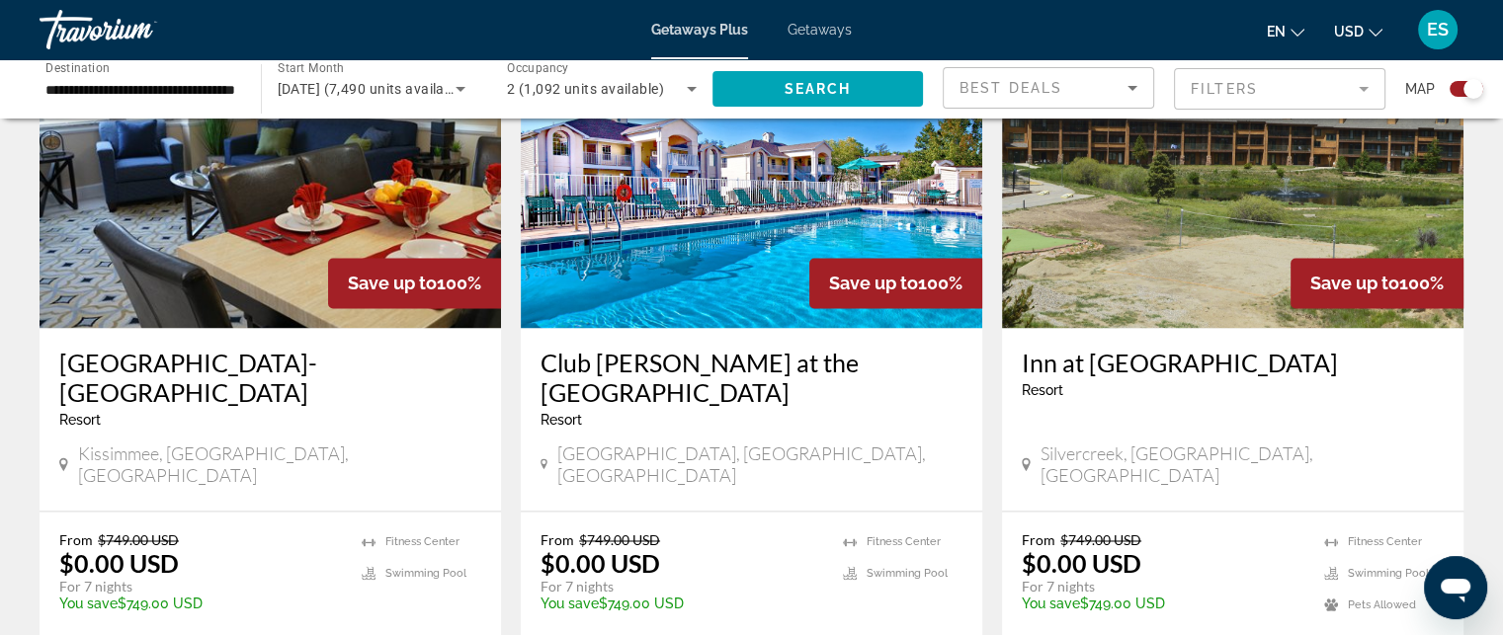
scroll to position [3031, 0]
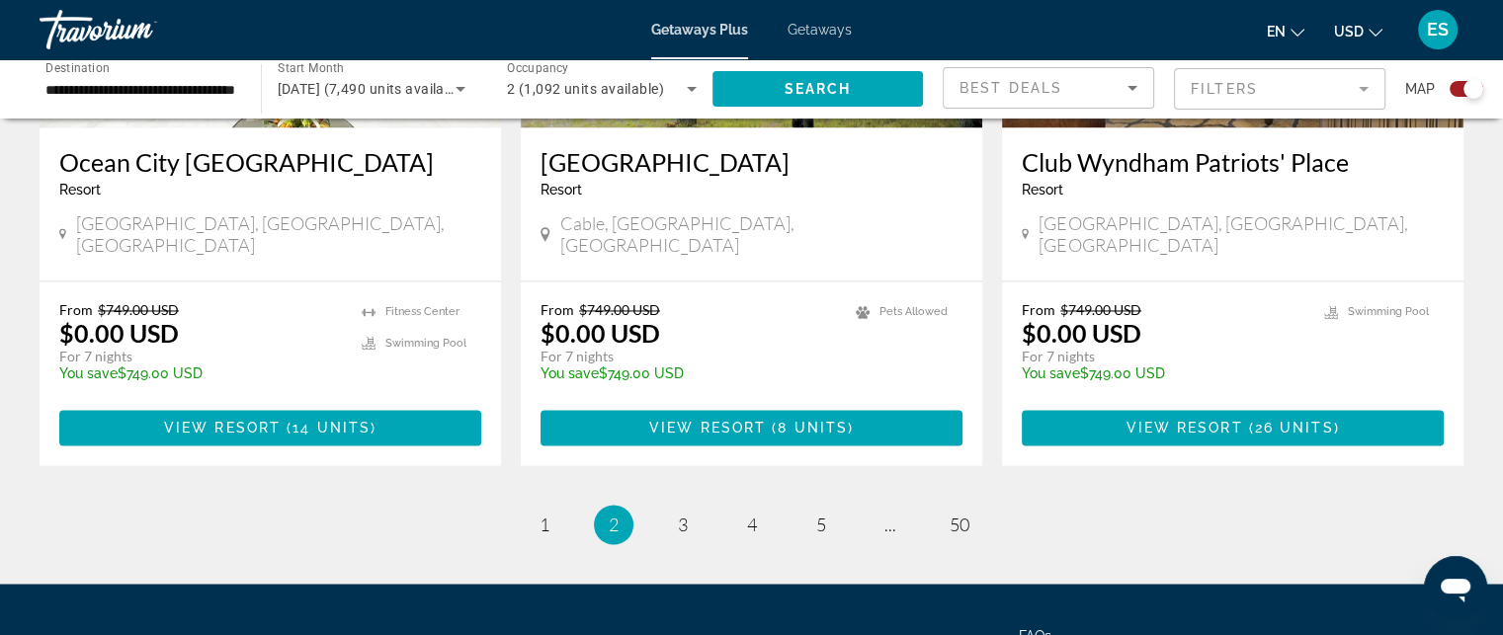
scroll to position [3138, 0]
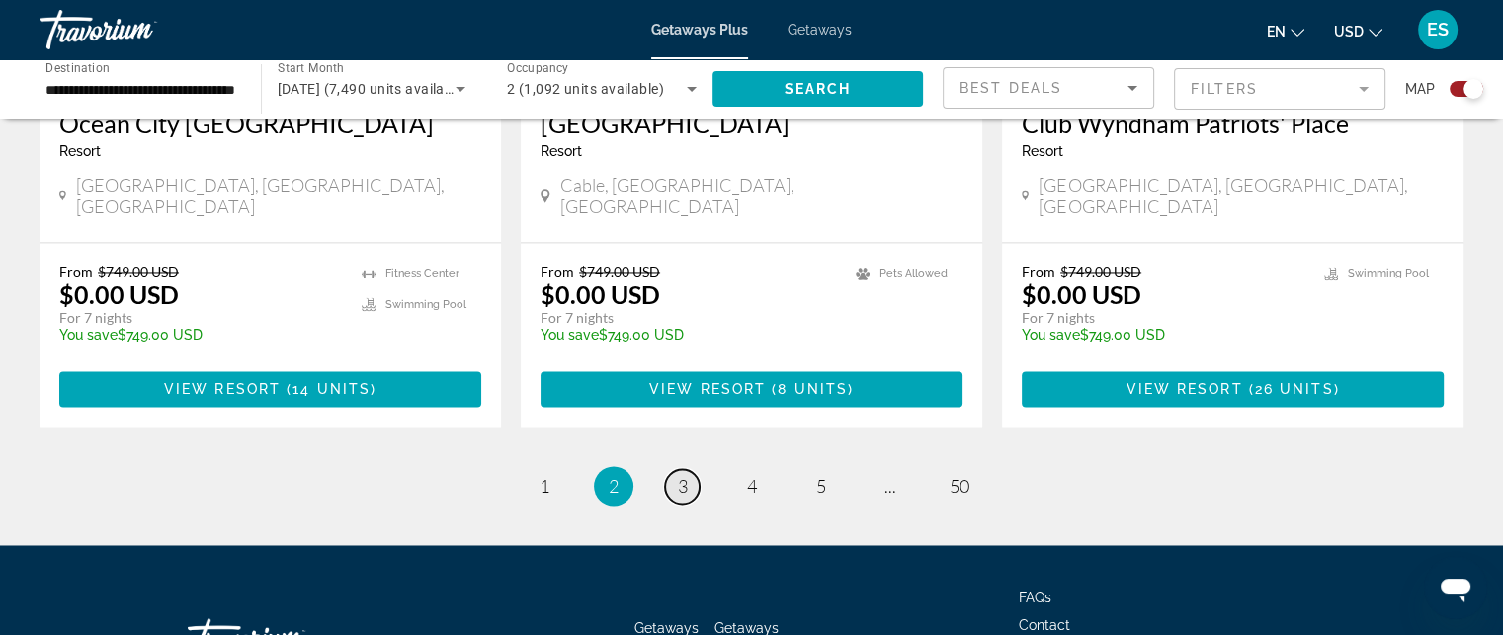
click at [688, 469] on link "page 3" at bounding box center [682, 486] width 35 height 35
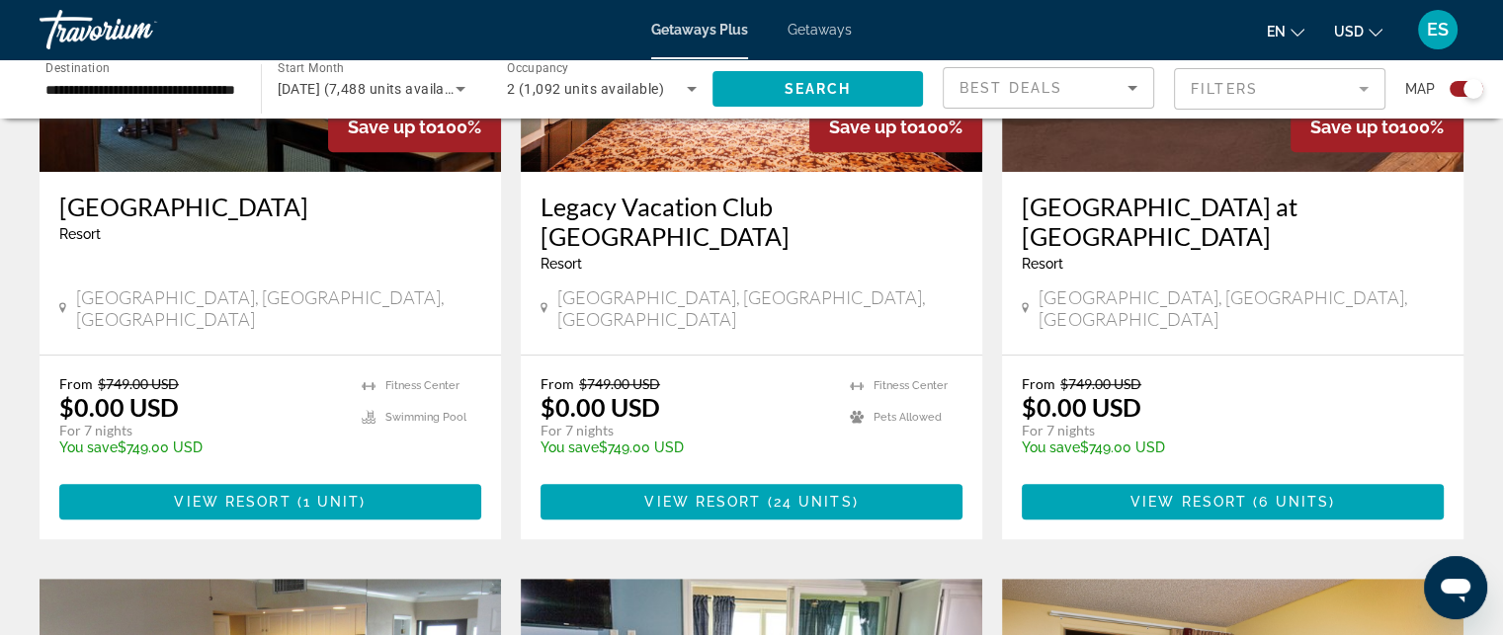
scroll to position [947, 0]
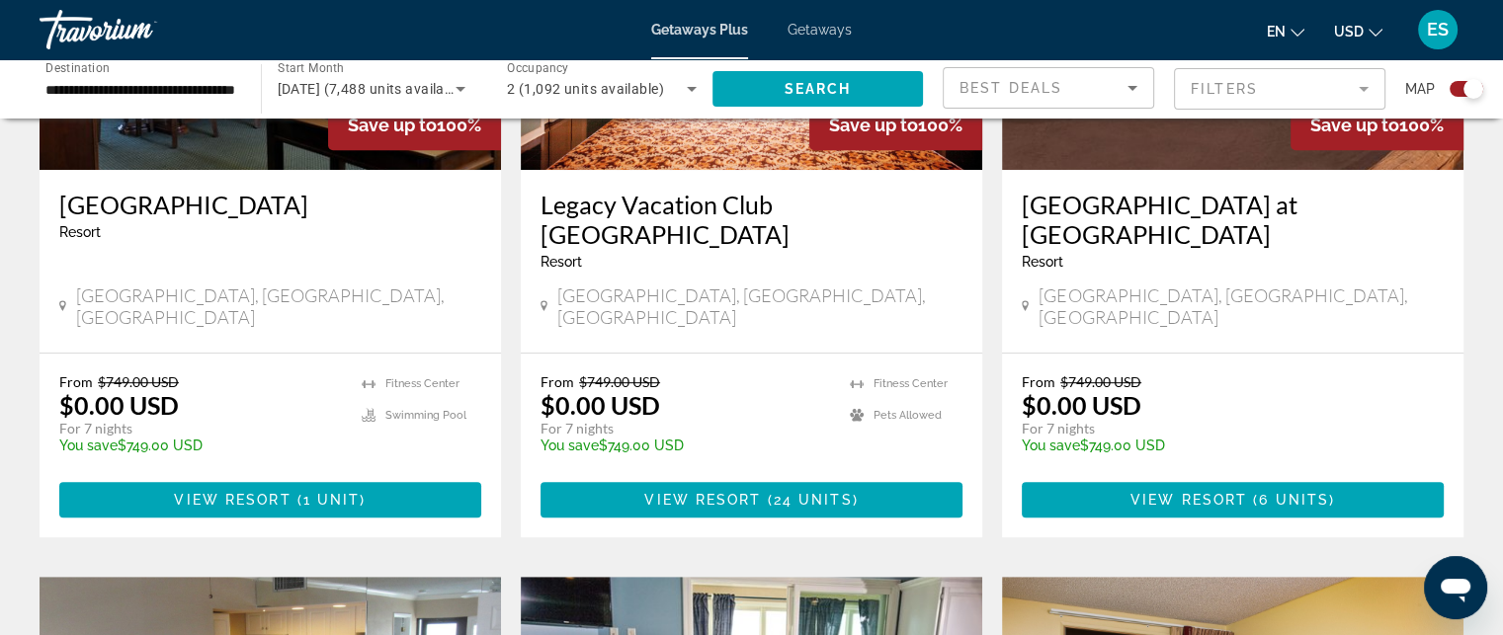
drag, startPoint x: 1510, startPoint y: 627, endPoint x: 1055, endPoint y: 504, distance: 471.0
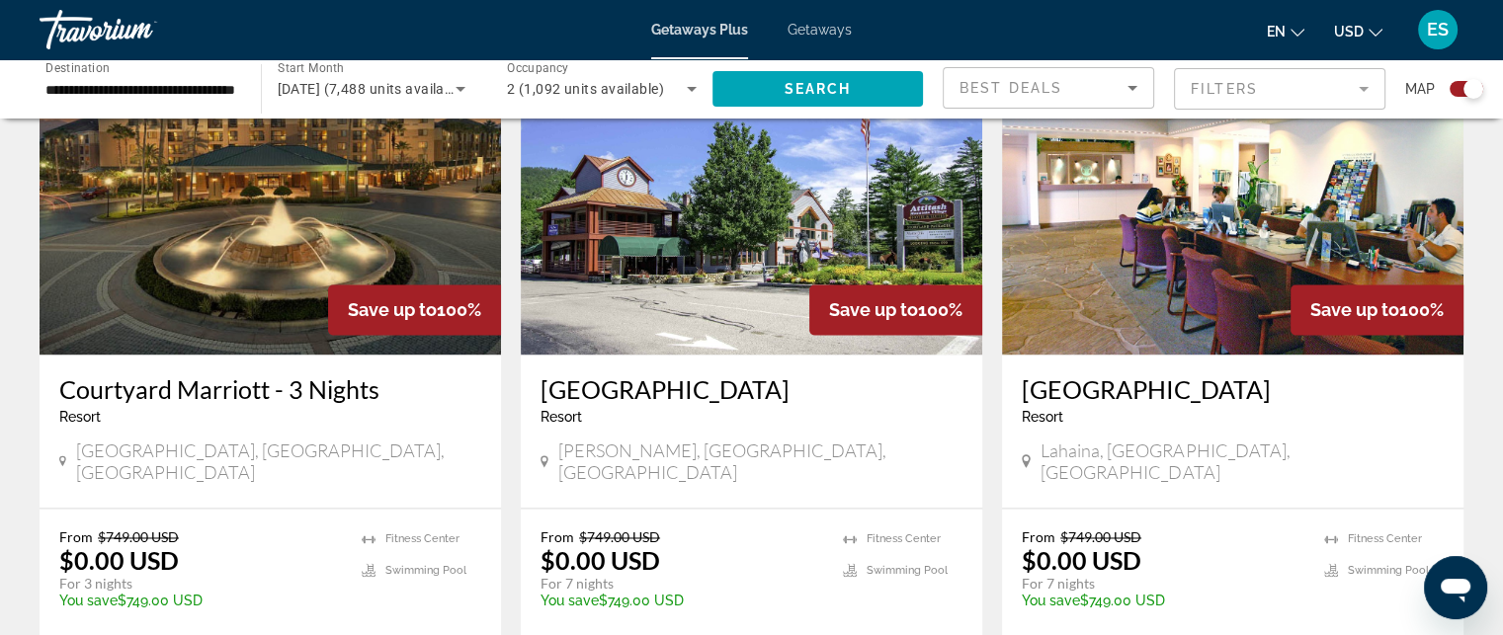
scroll to position [2997, 0]
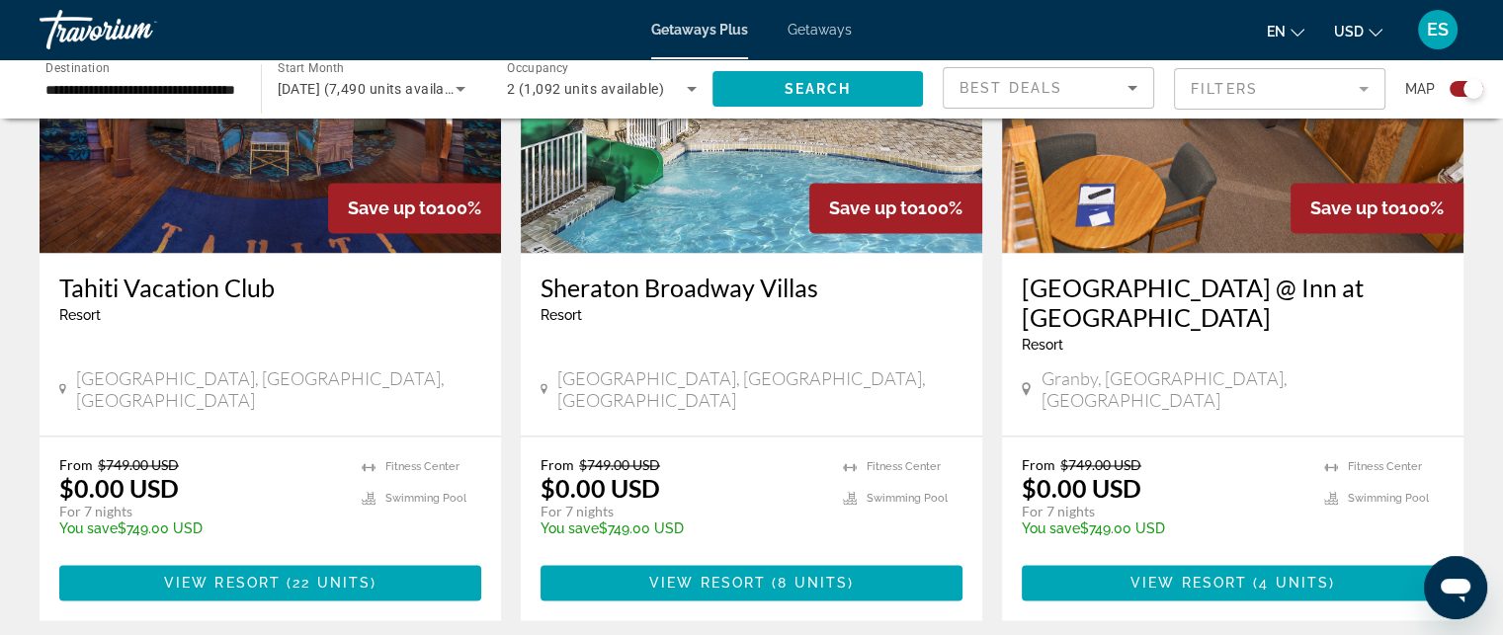
scroll to position [3141, 0]
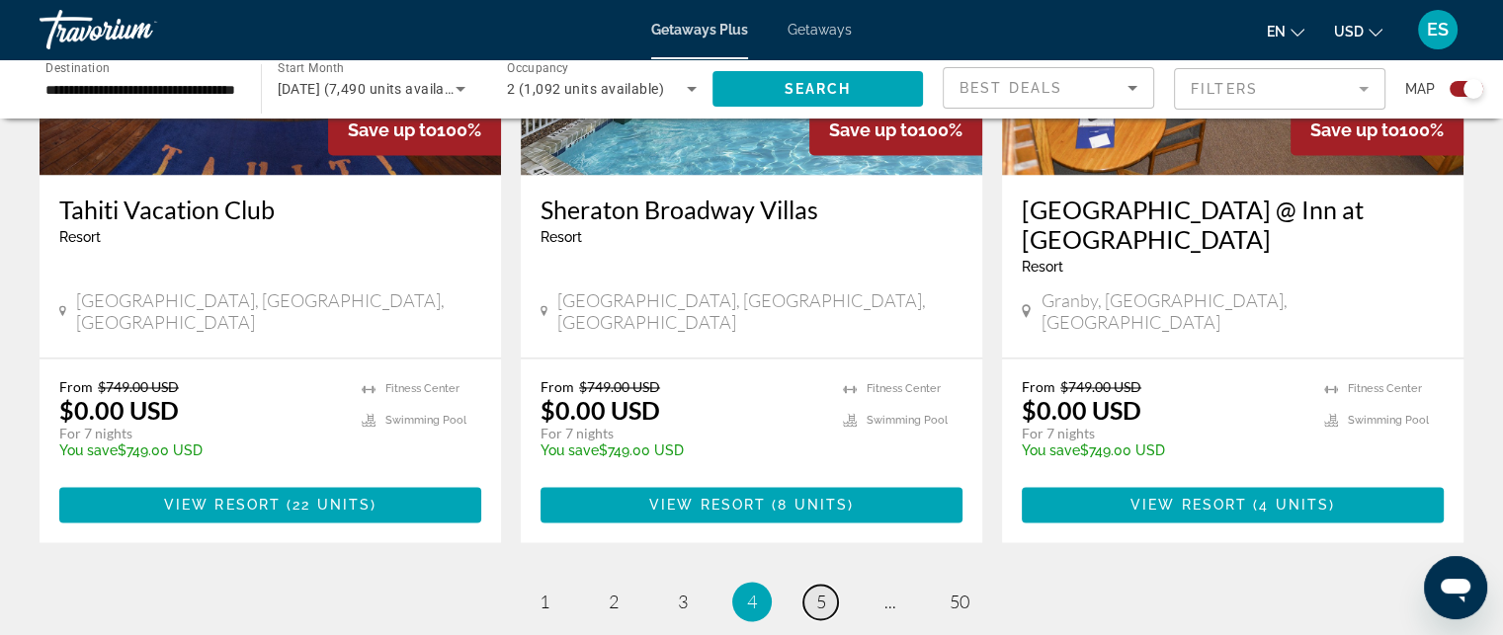
click at [826, 585] on link "page 5" at bounding box center [820, 602] width 35 height 35
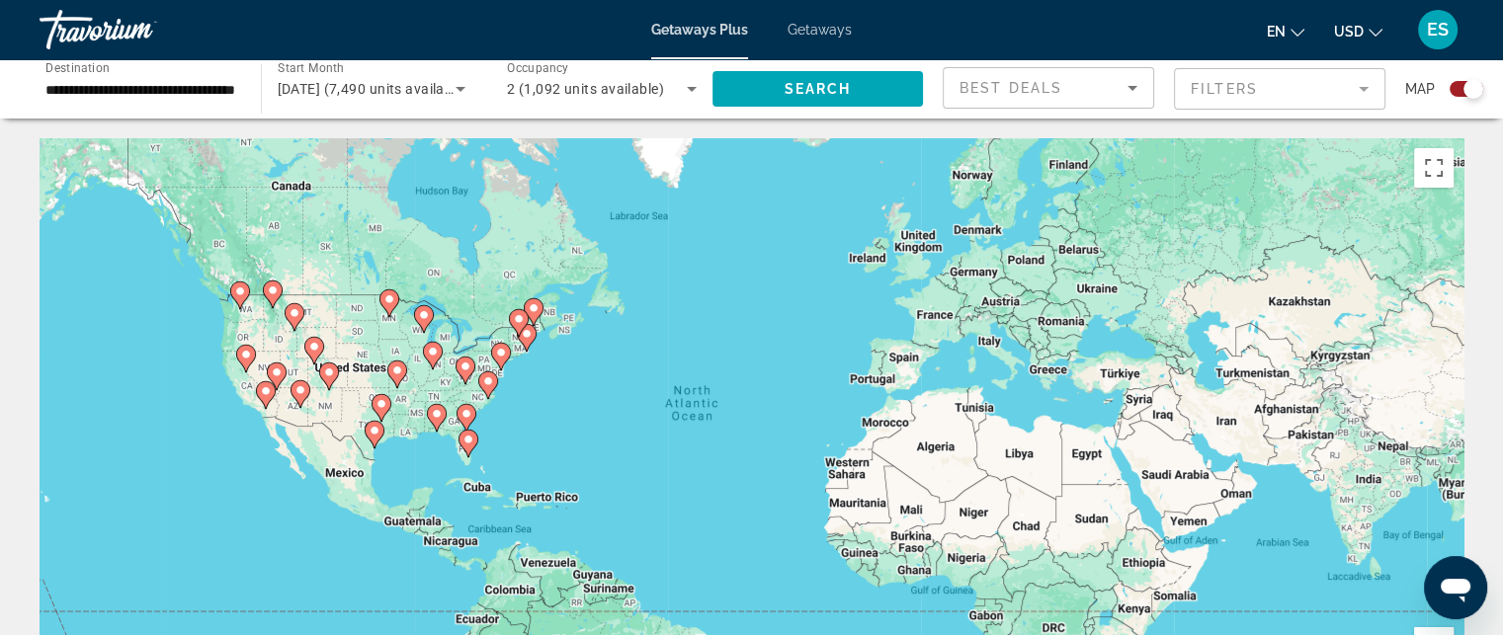
click at [134, 19] on div "Travorium" at bounding box center [139, 29] width 198 height 51
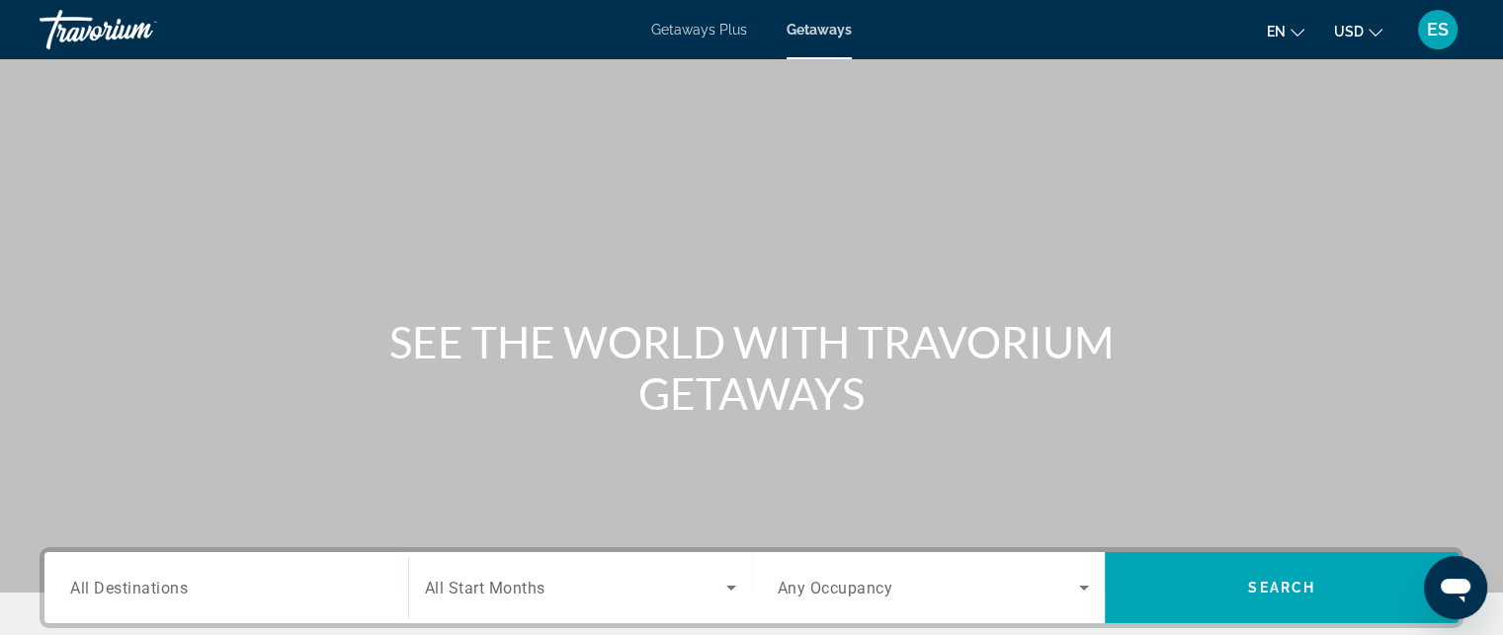
click at [130, 23] on div "Travorium" at bounding box center [139, 29] width 198 height 51
